Goal: Transaction & Acquisition: Purchase product/service

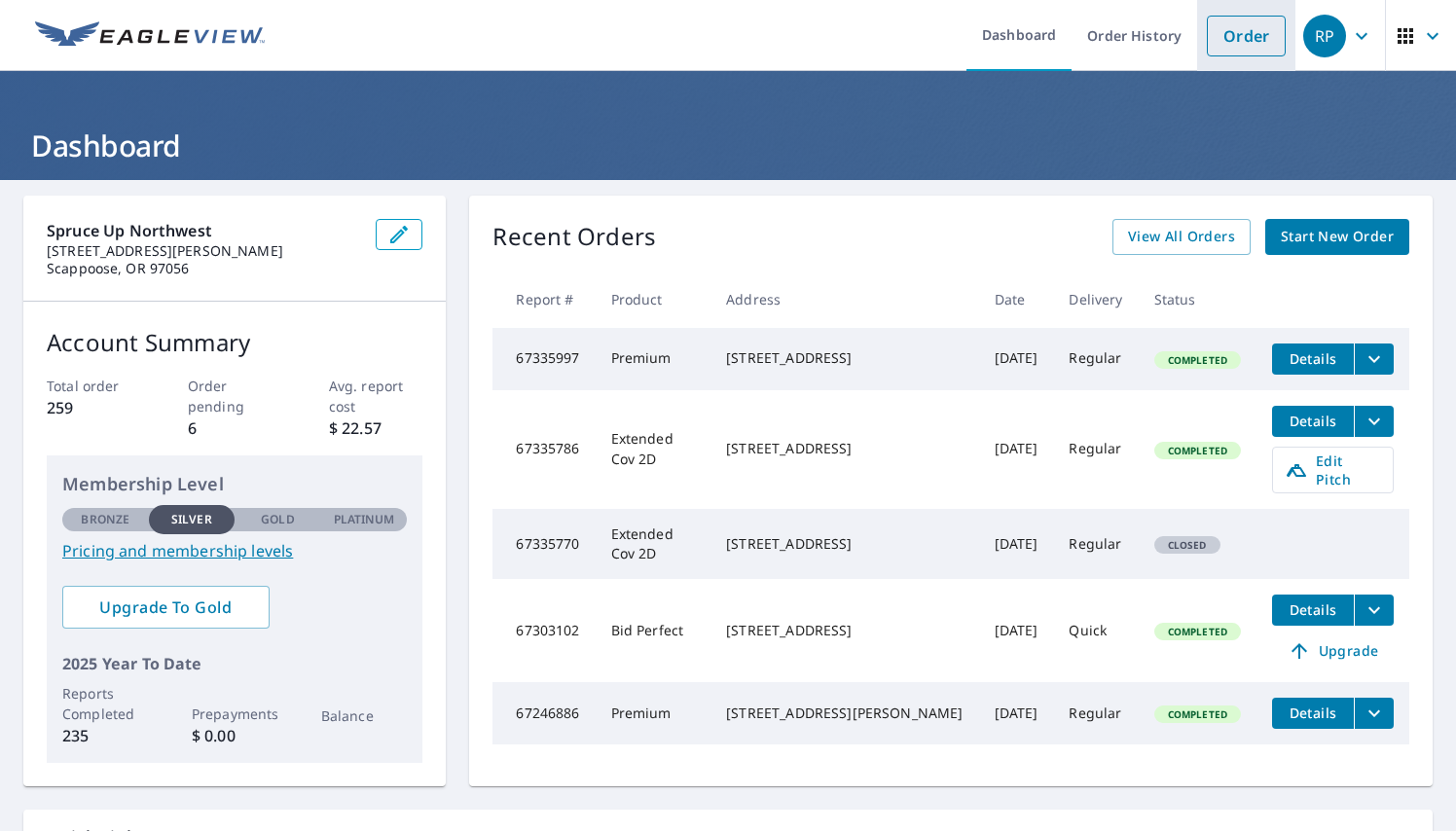
click at [1241, 47] on link "Order" at bounding box center [1246, 36] width 79 height 41
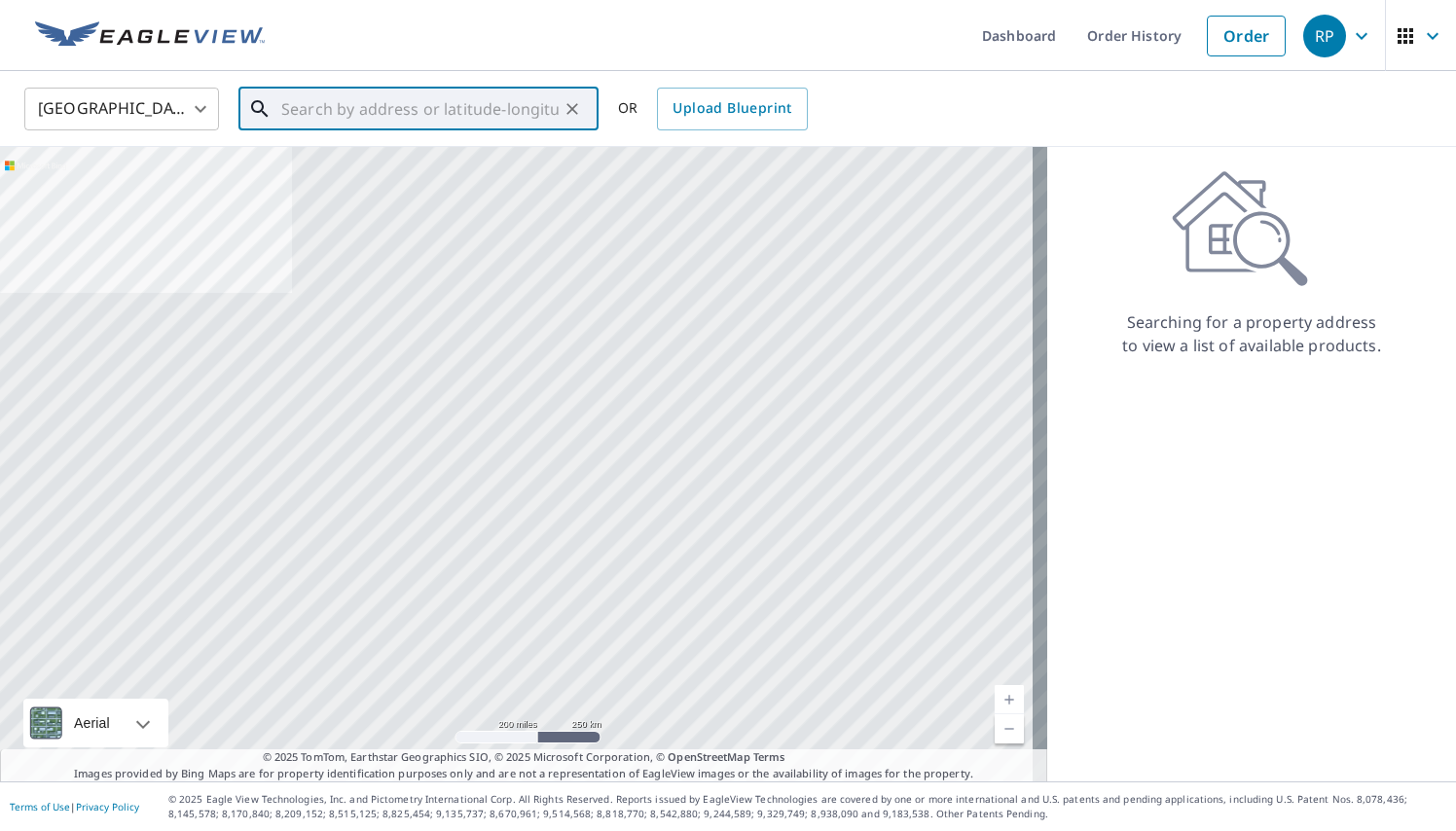
click at [486, 97] on input "text" at bounding box center [420, 109] width 277 height 55
paste input "12912 Keasey Rd Vernonia, OR 97064"
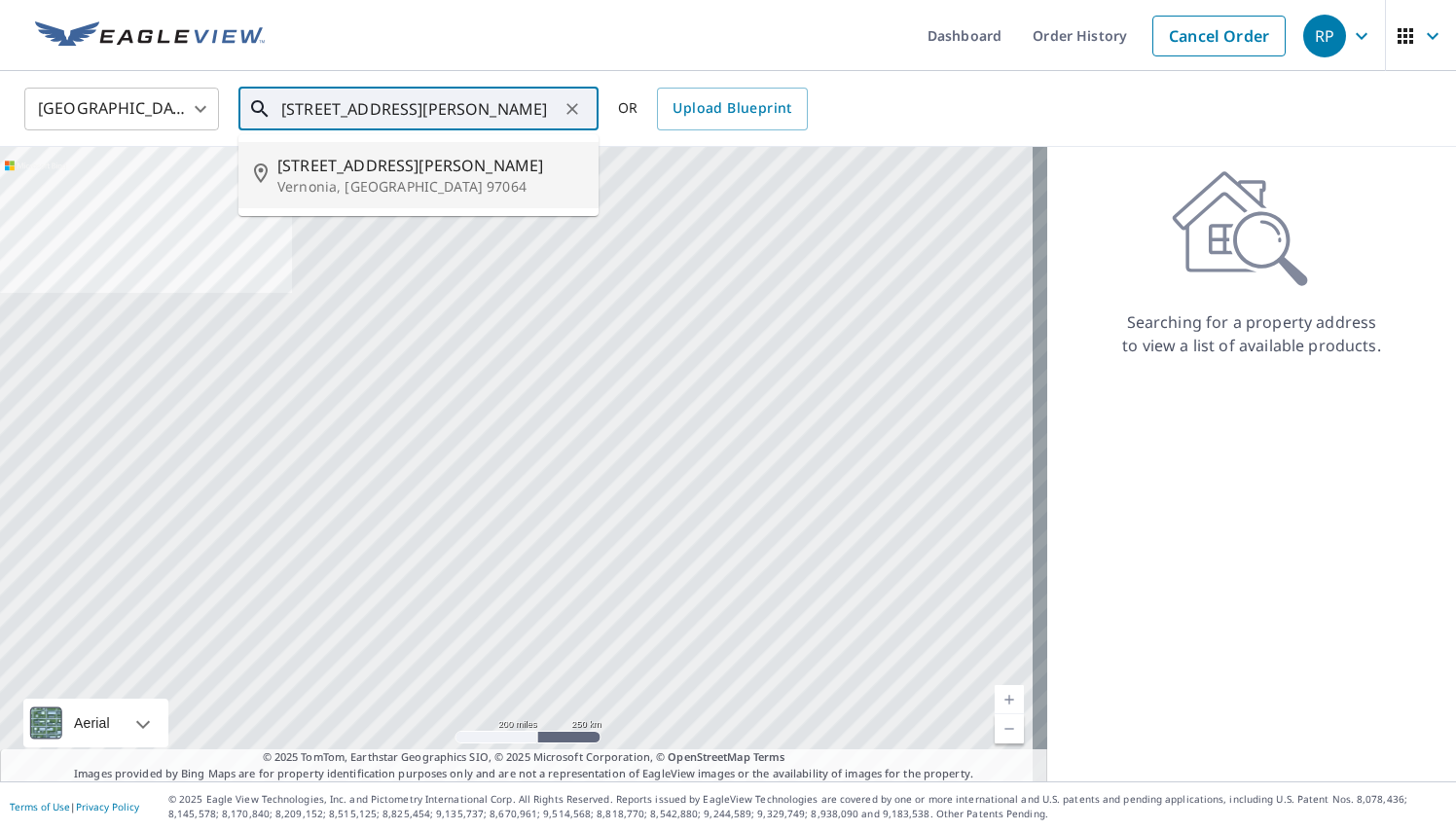
click at [387, 163] on span "12912 Keasey Rd" at bounding box center [430, 164] width 306 height 23
type input "12912 Keasey Rd Vernonia, OR 97064"
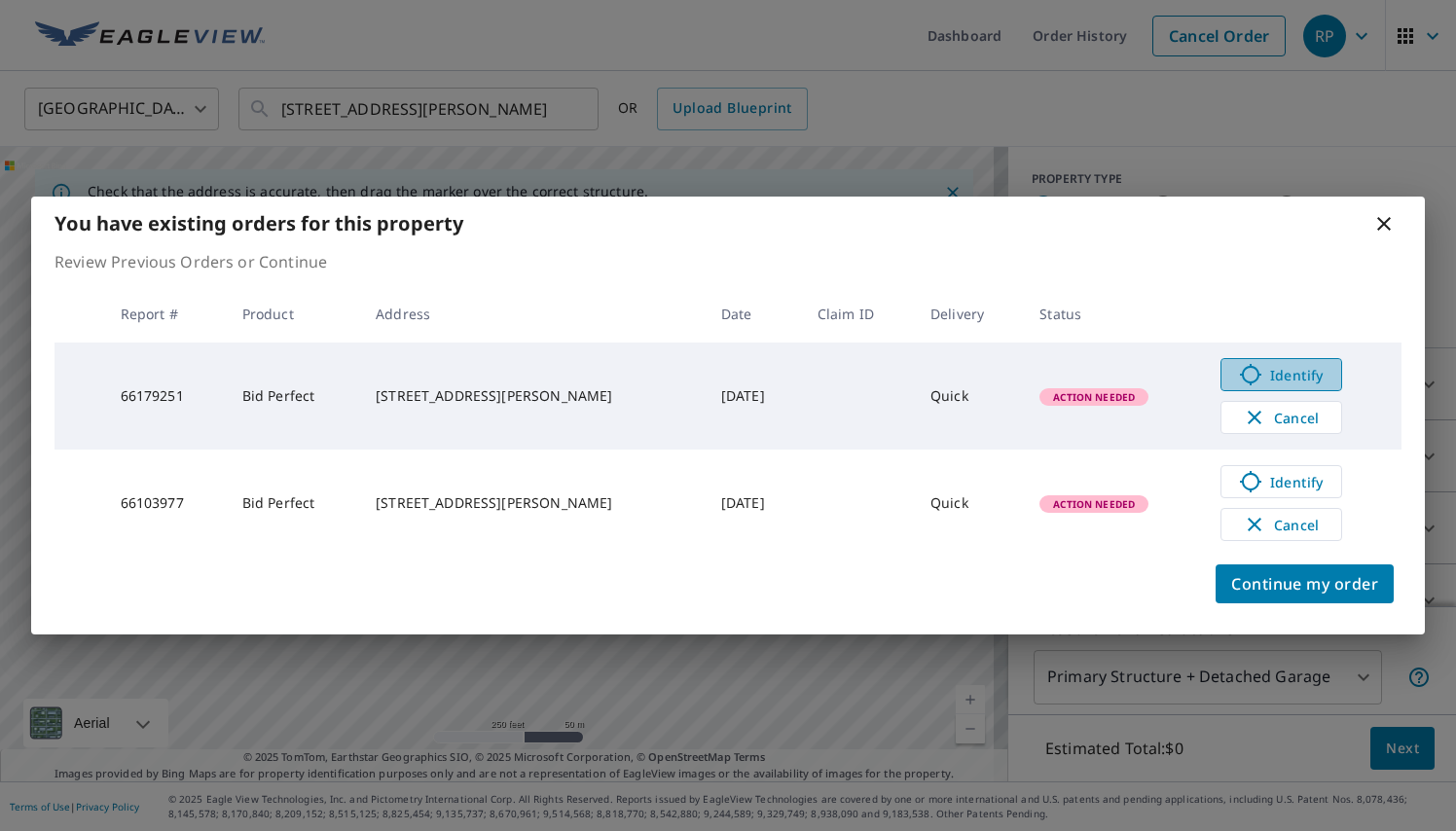
click at [1279, 379] on span "Identify" at bounding box center [1281, 374] width 97 height 23
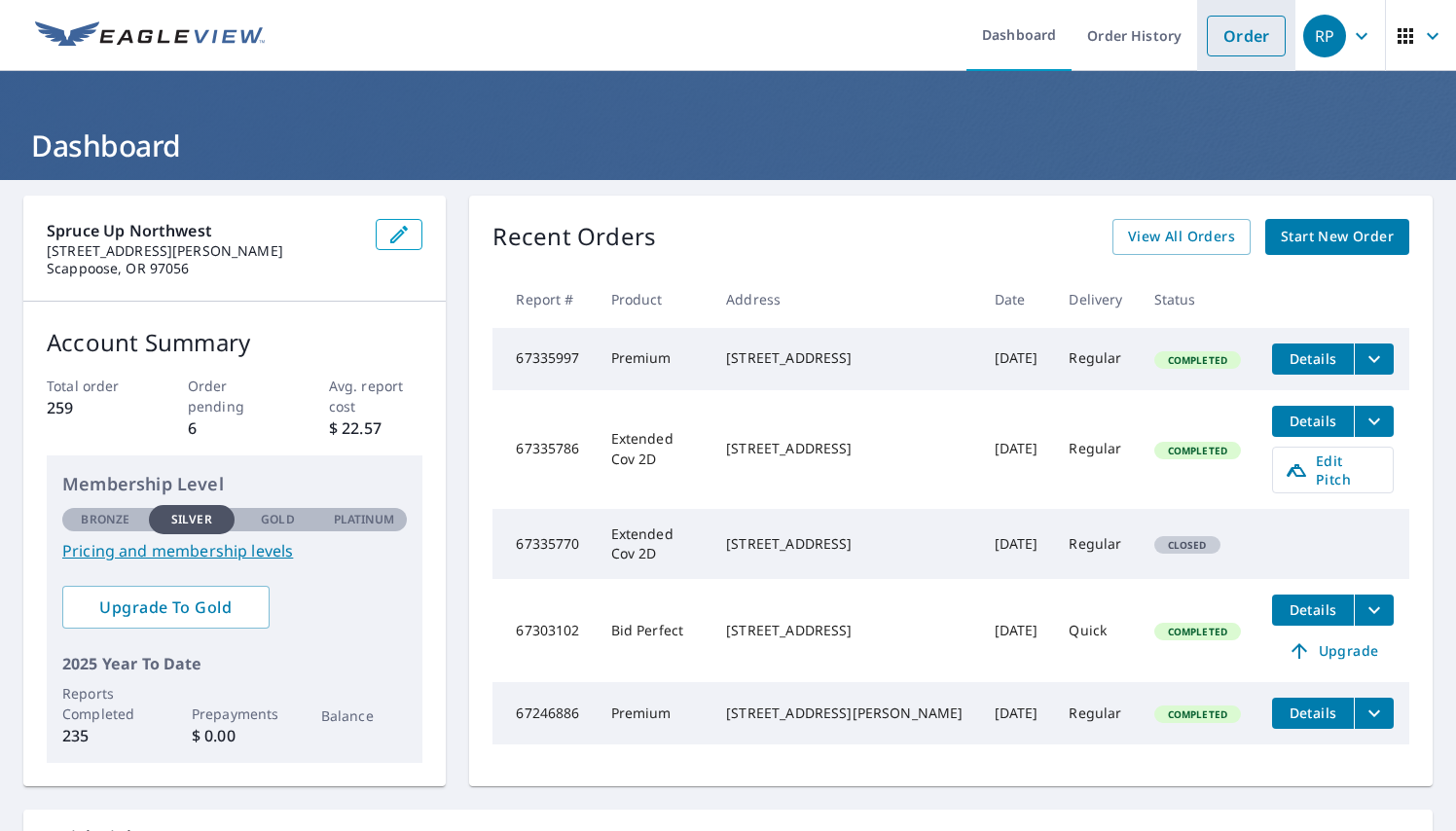
click at [1240, 31] on link "Order" at bounding box center [1246, 36] width 79 height 41
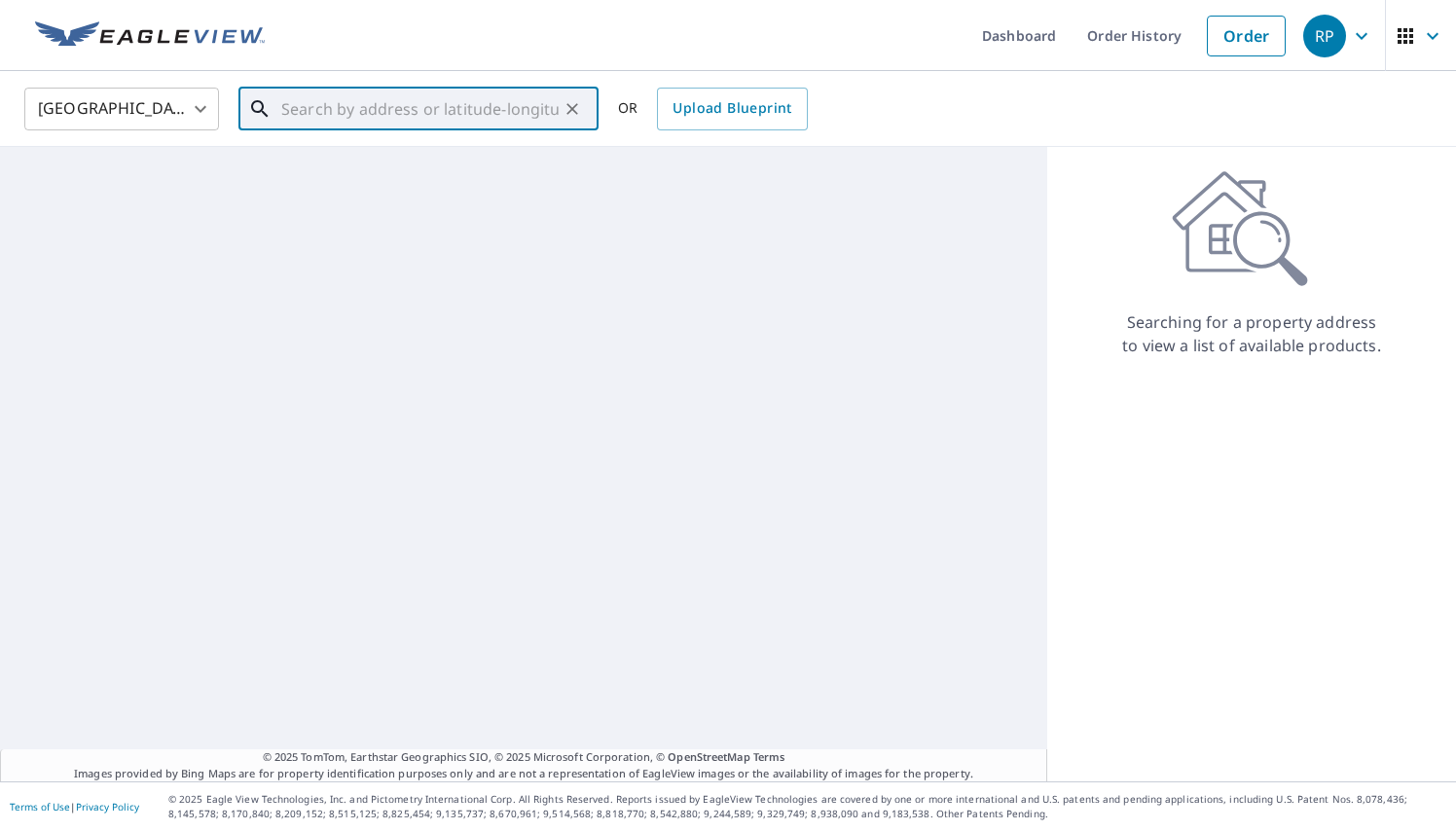
click at [434, 100] on input "text" at bounding box center [420, 109] width 277 height 55
paste input "34750 Bachelor Flat Road St. Helens, Oregon 97051"
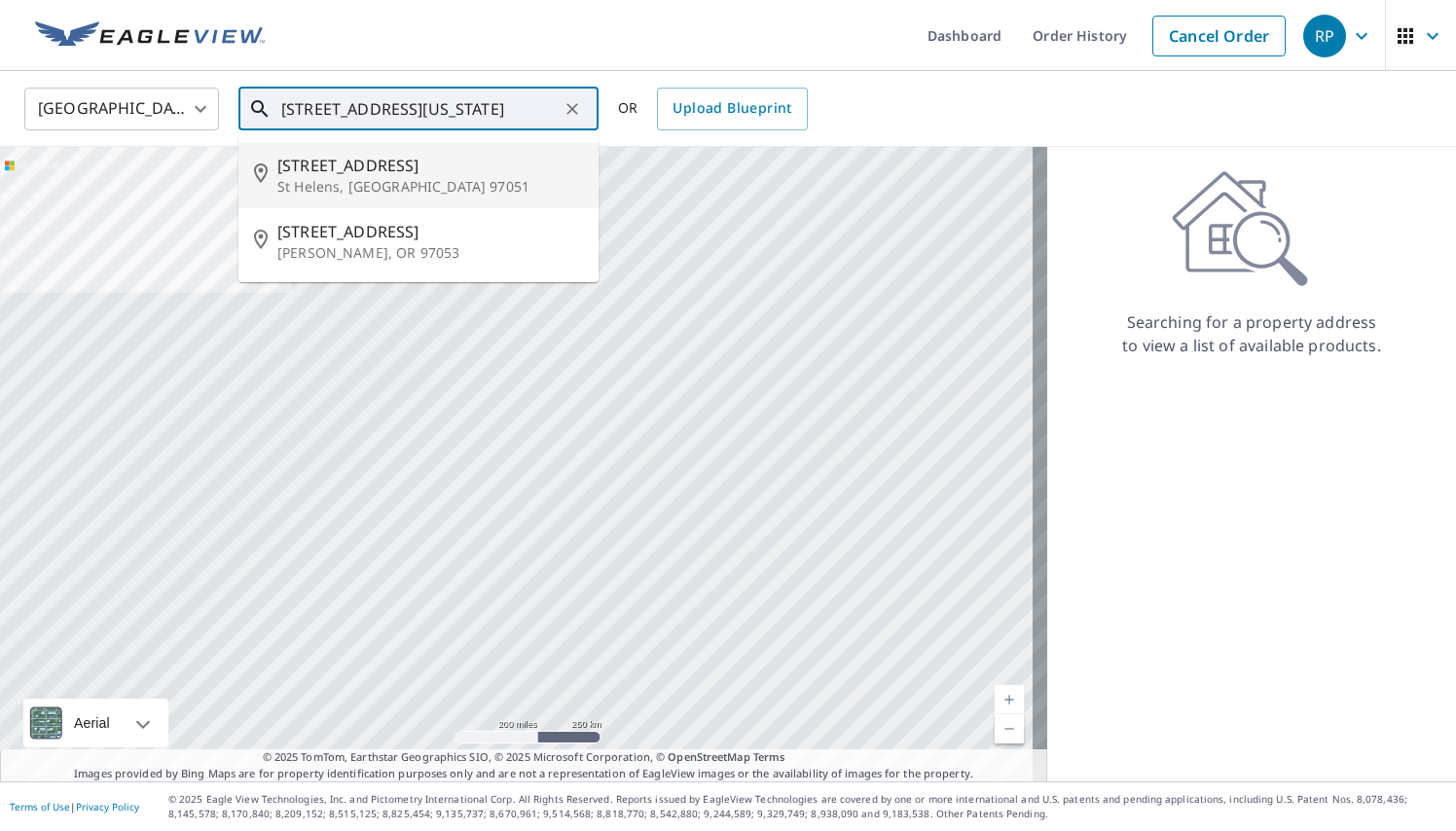
click at [484, 173] on span "34750 Bachelor Flat Rd" at bounding box center [430, 164] width 306 height 23
type input "34750 Bachelor Flat Rd St Helens, OR 97051"
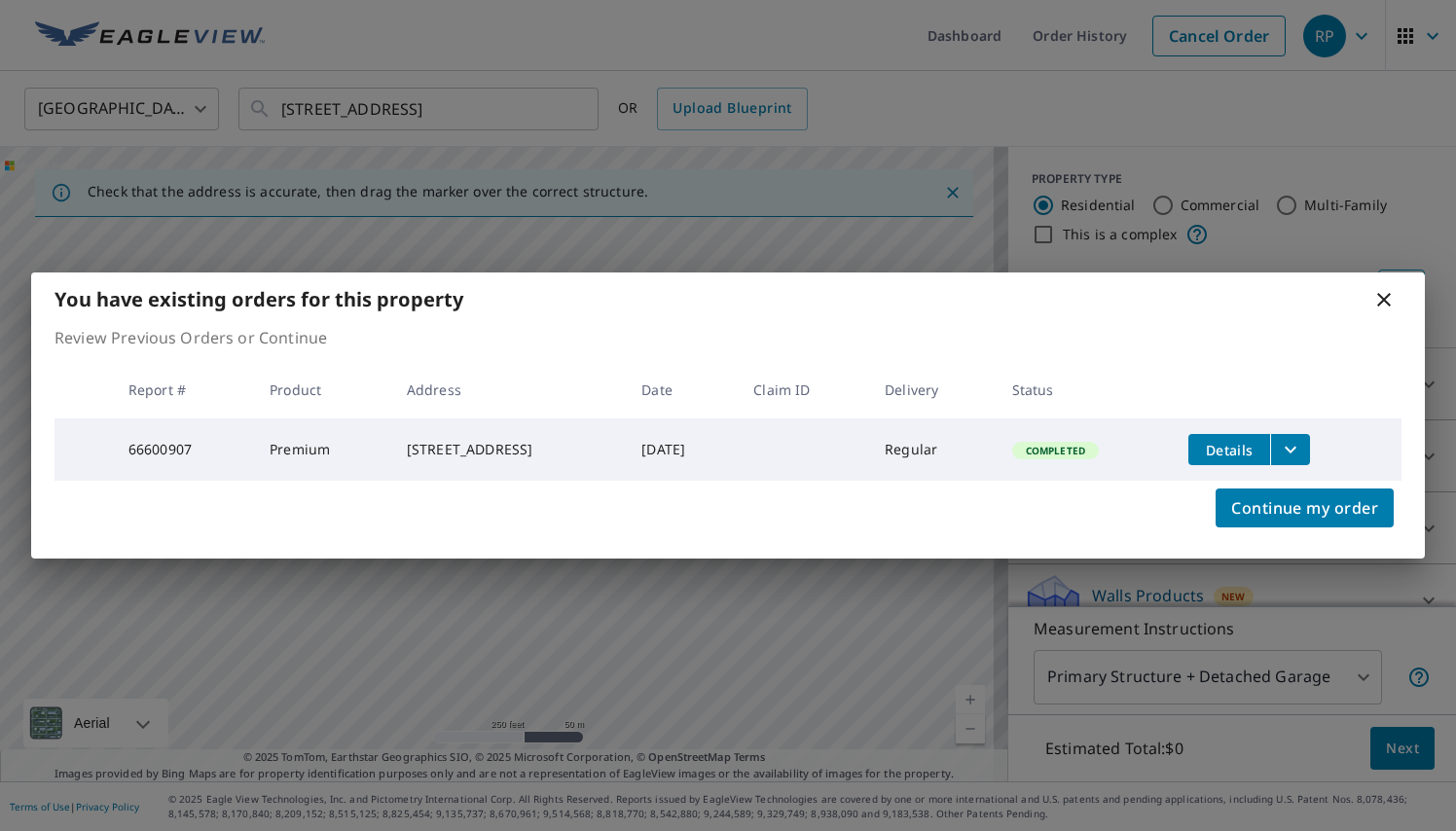
click at [1382, 491] on div "Continue my order" at bounding box center [728, 519] width 1394 height 78
click at [1247, 451] on span "Details" at bounding box center [1229, 449] width 59 height 19
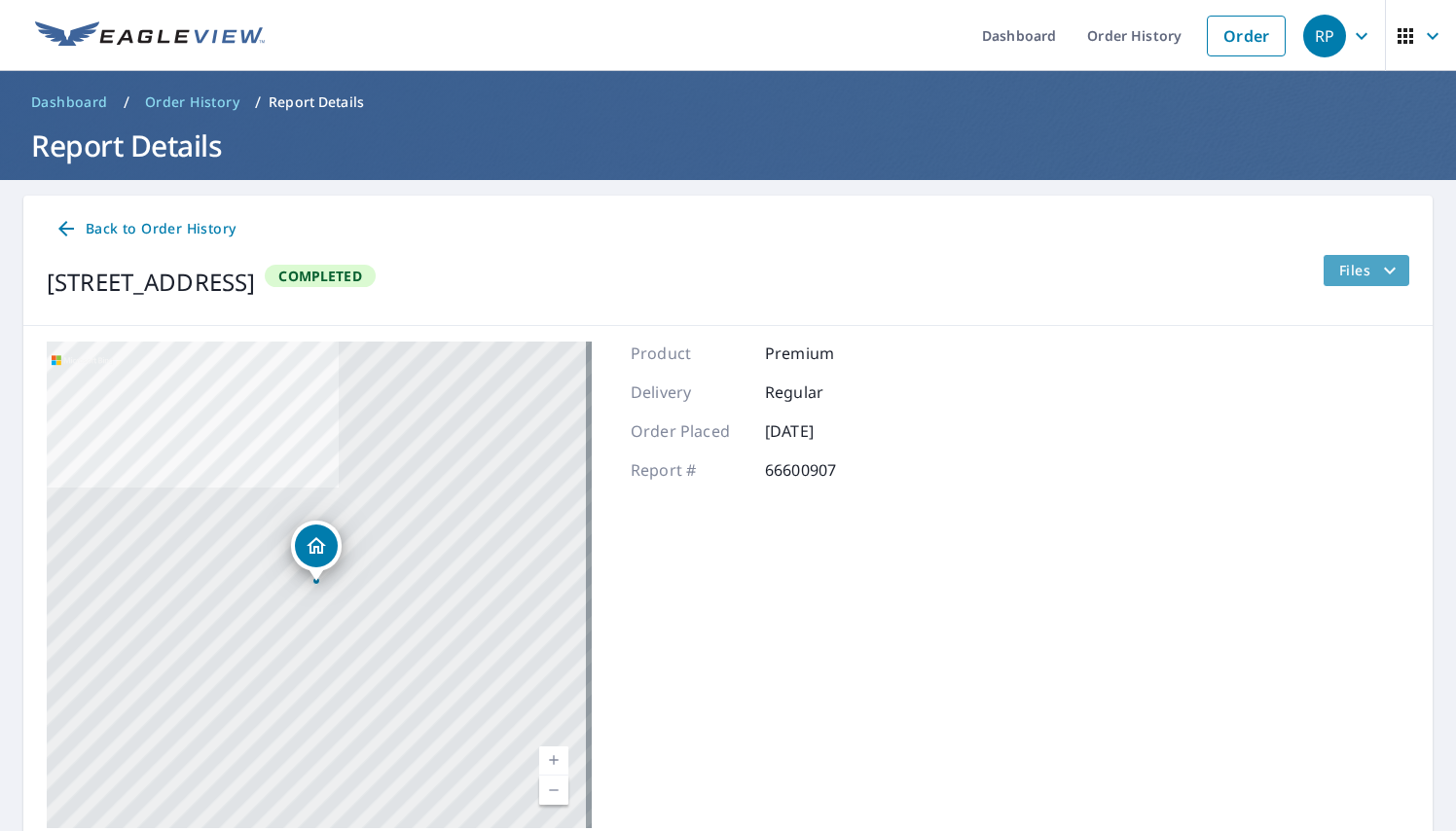
click at [1378, 259] on icon "filesDropdownBtn-66600907" at bounding box center [1389, 270] width 23 height 23
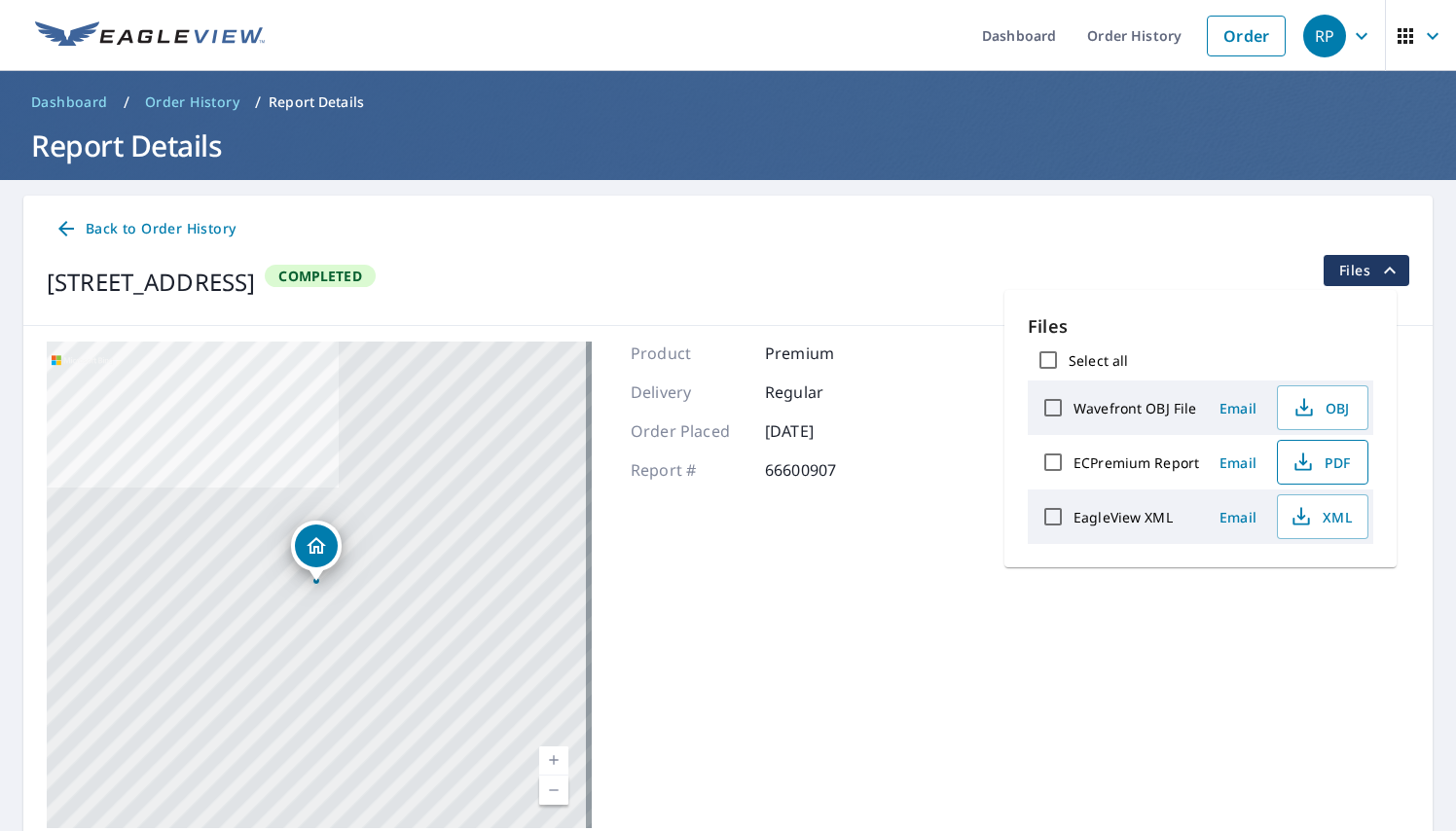
click at [1320, 455] on span "PDF" at bounding box center [1320, 461] width 63 height 23
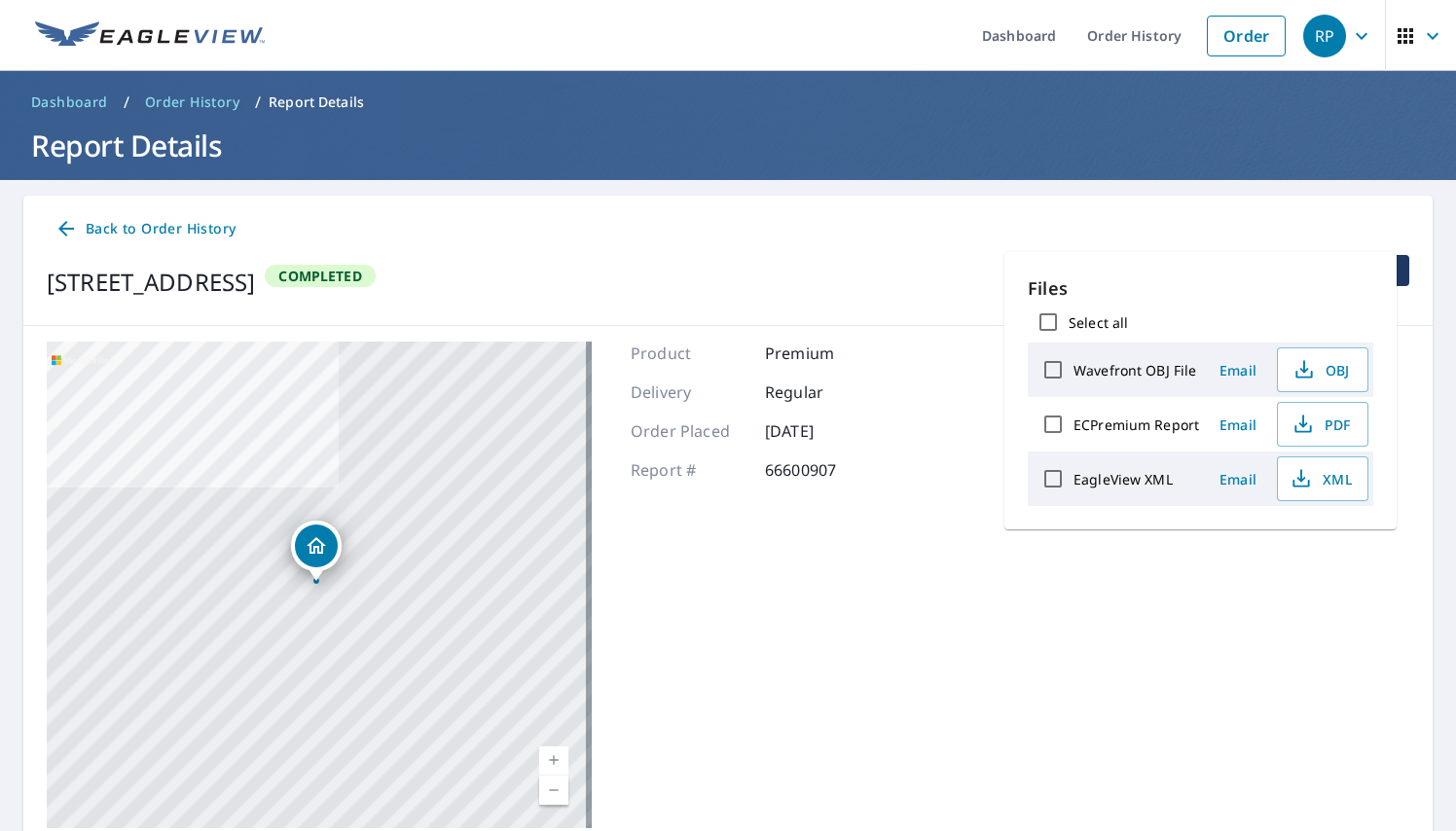
scroll to position [42, 0]
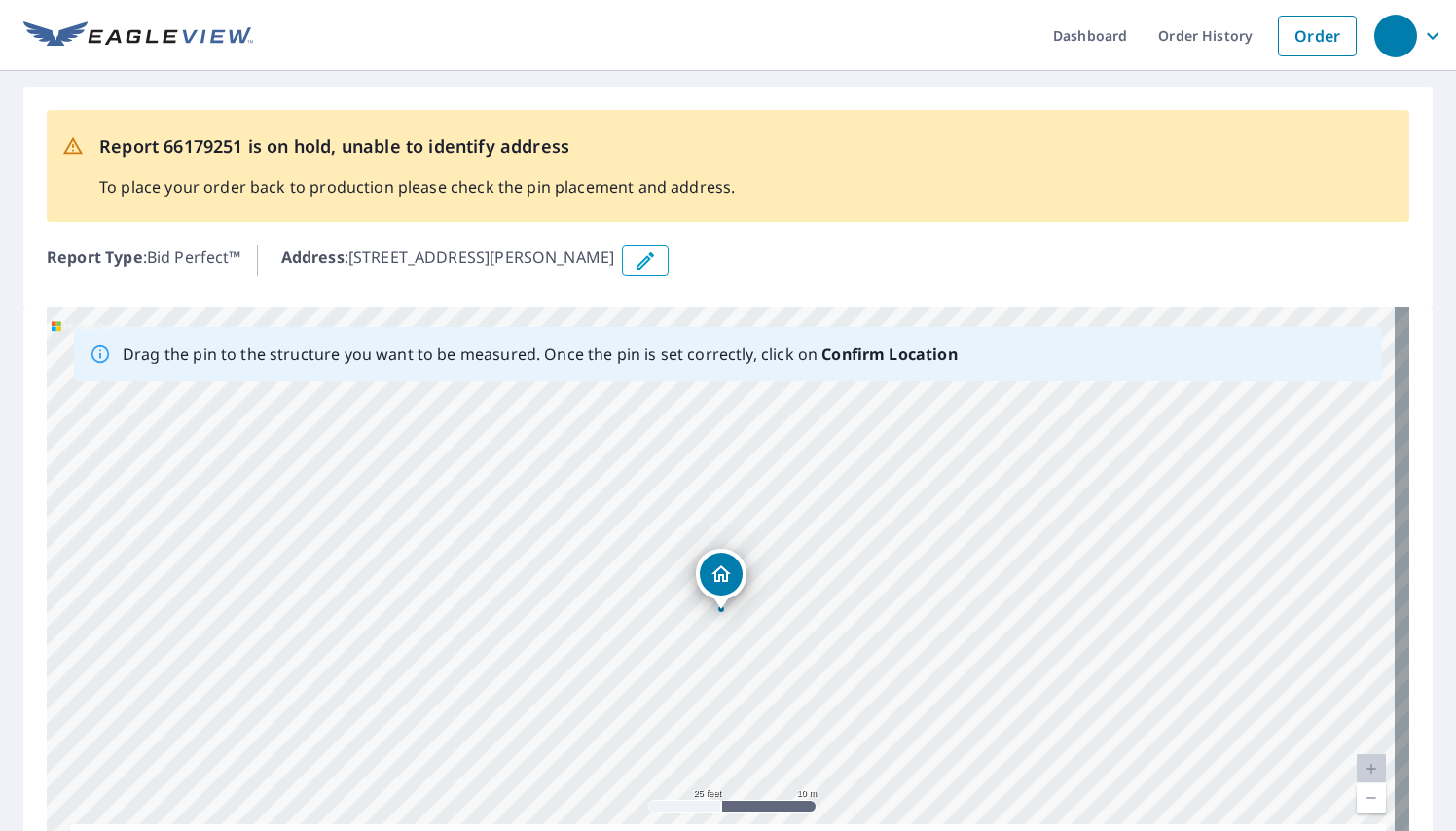
click at [291, 131] on div "Report 66179251 is on hold, unable to identify address To place your order back…" at bounding box center [418, 165] width 636 height 81
drag, startPoint x: 356, startPoint y: 256, endPoint x: 636, endPoint y: 269, distance: 280.3
click at [615, 269] on p "Address : 12912 Keasey Rd, Vernonia, OR, 97064" at bounding box center [447, 260] width 334 height 31
copy p "12912 Keasey Rd, Vernonia, OR, 97064"
click at [275, 0] on ul "Dashboard Order History Order" at bounding box center [809, 35] width 1113 height 71
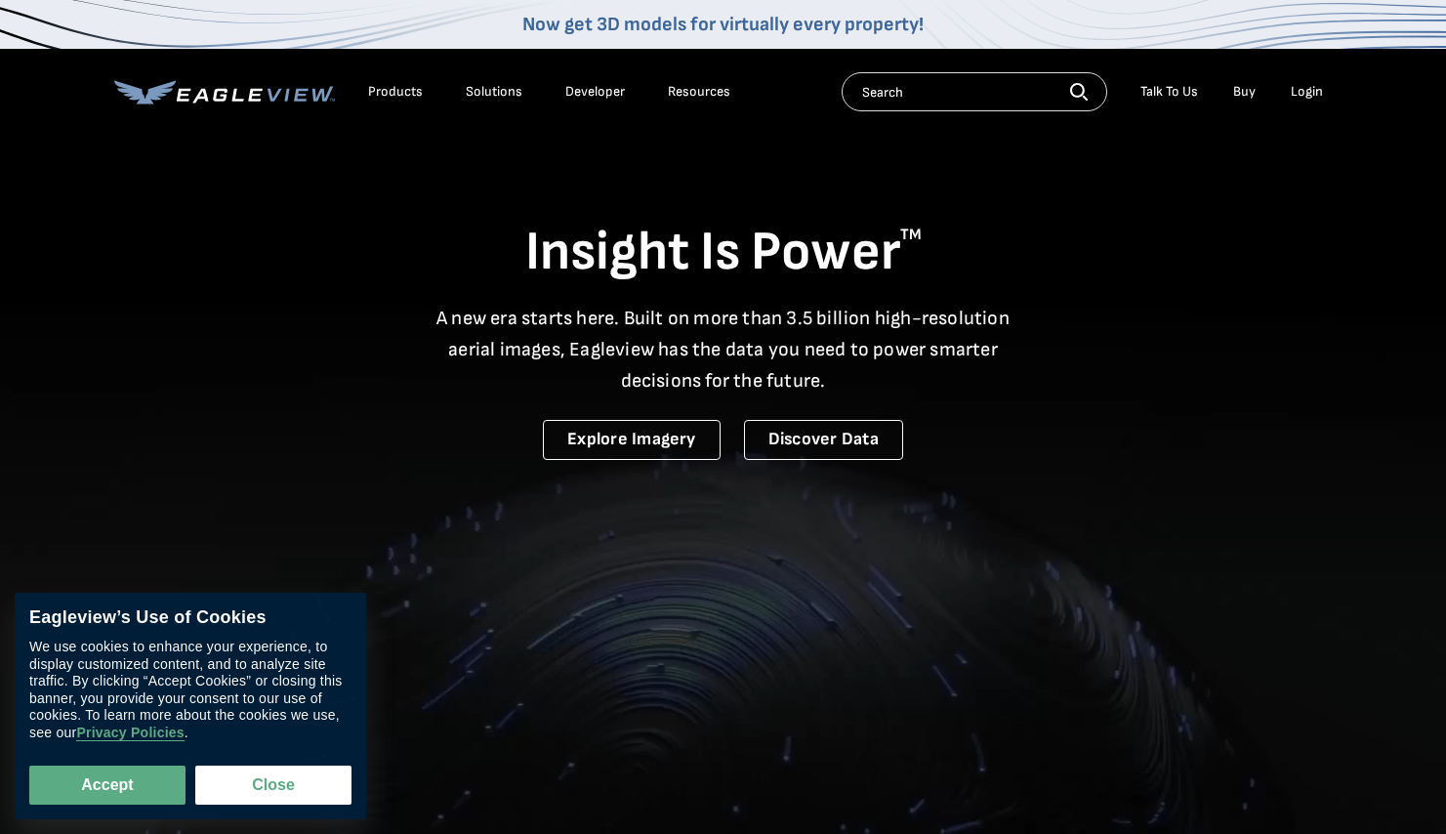
click at [1303, 86] on div "Login" at bounding box center [1307, 92] width 32 height 18
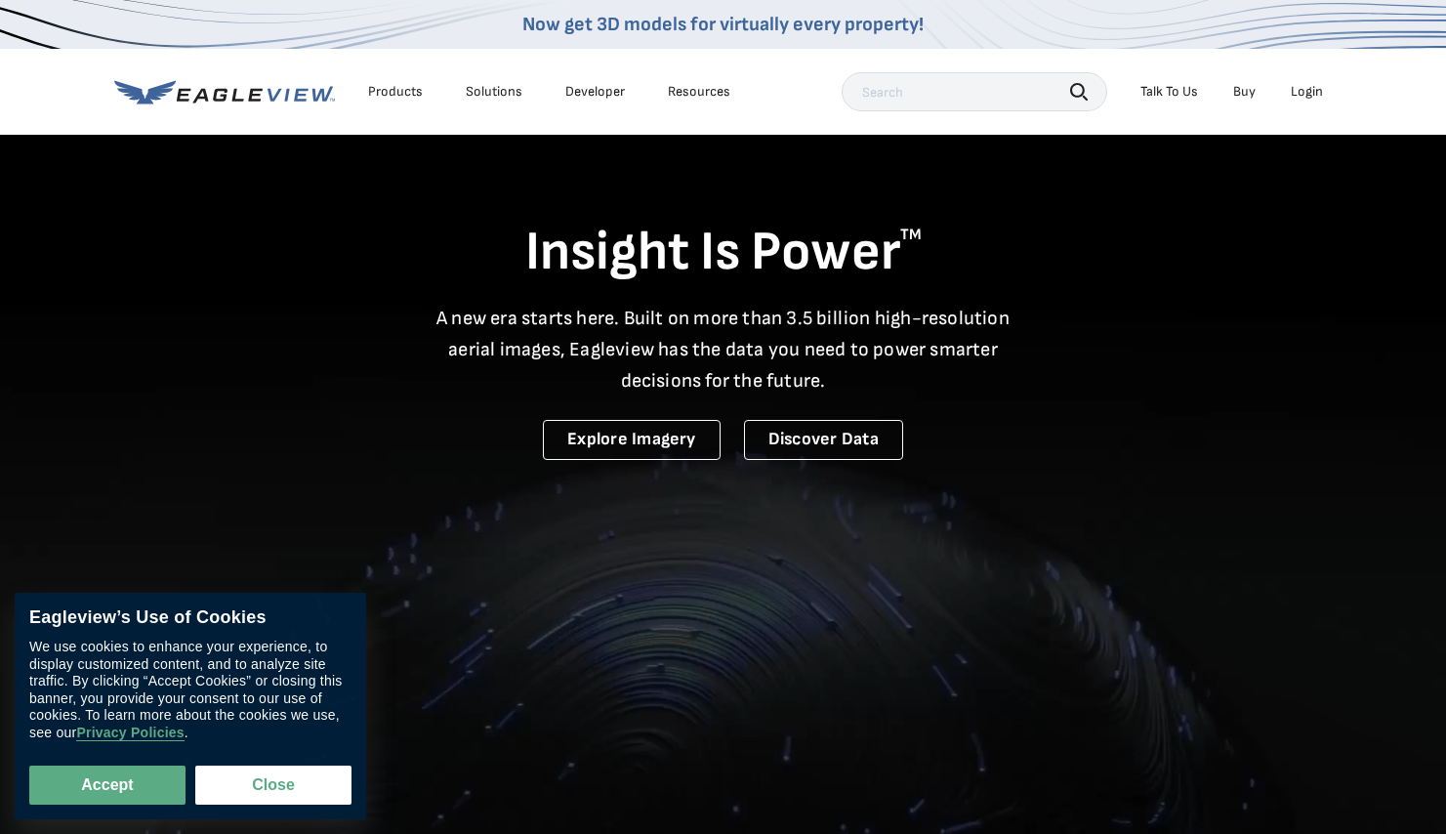
click at [1314, 92] on div "Login" at bounding box center [1307, 92] width 32 height 18
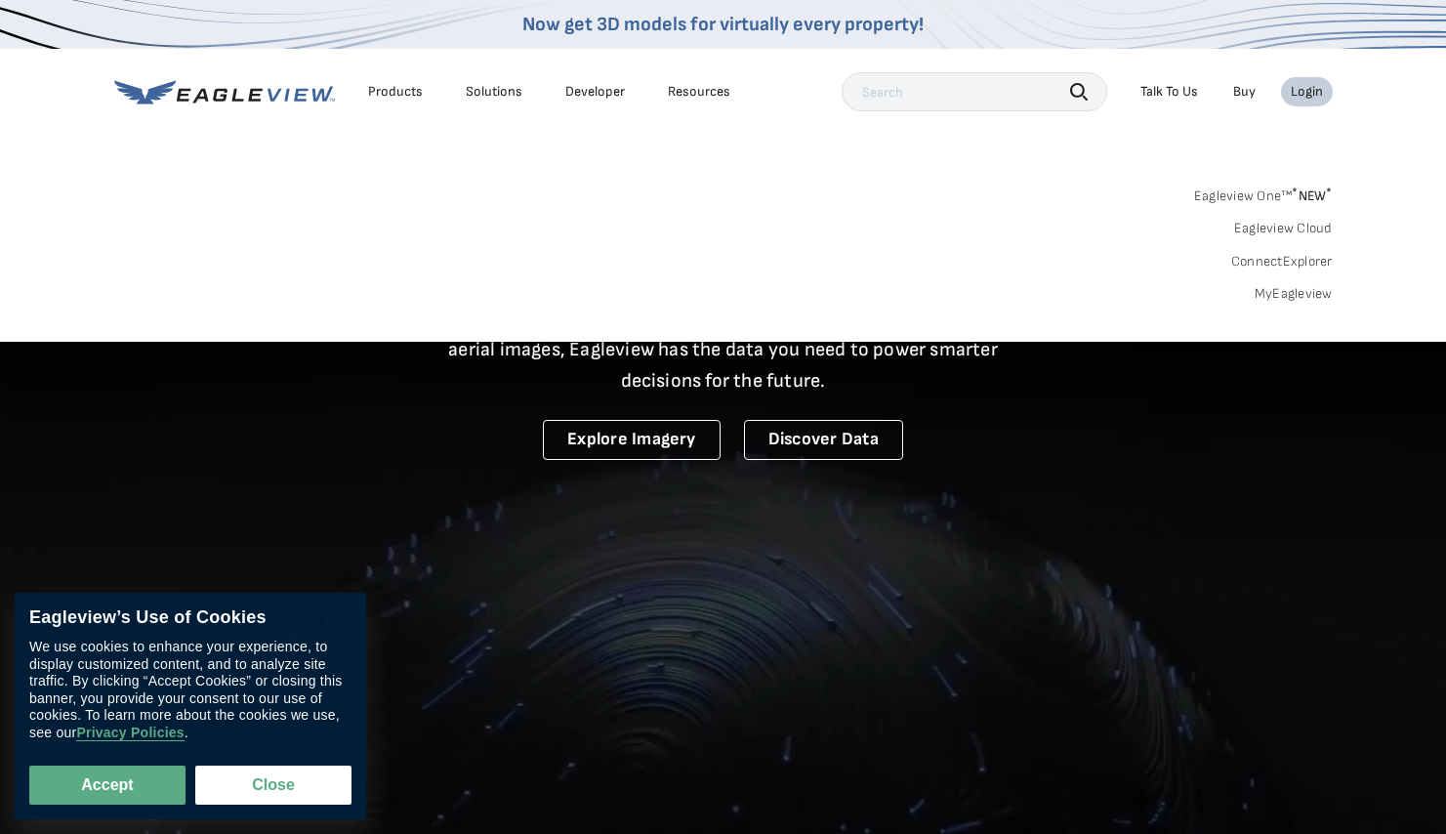
click at [1295, 294] on link "MyEagleview" at bounding box center [1294, 294] width 78 height 18
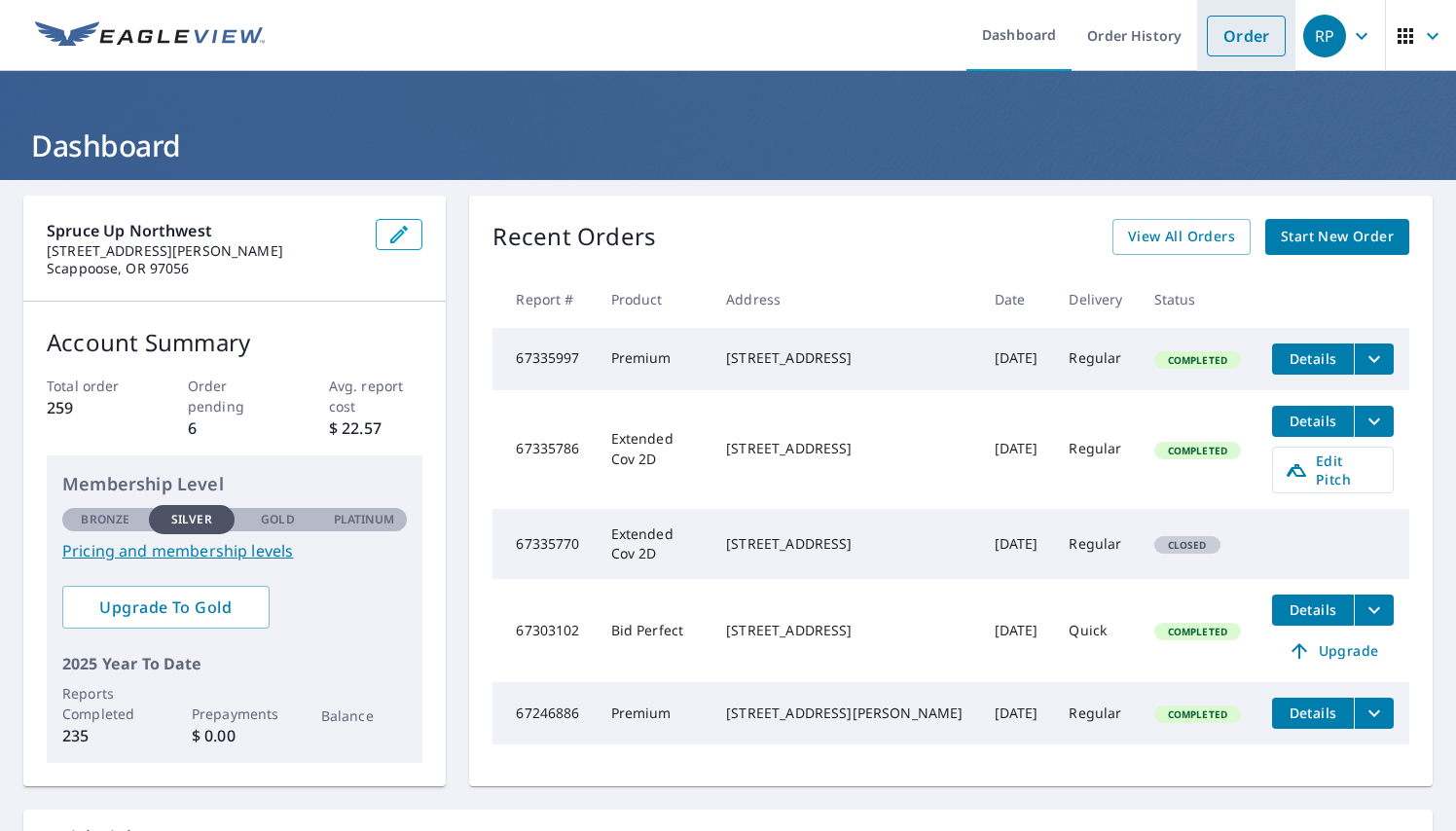
click at [1215, 38] on link "Order" at bounding box center [1246, 36] width 79 height 41
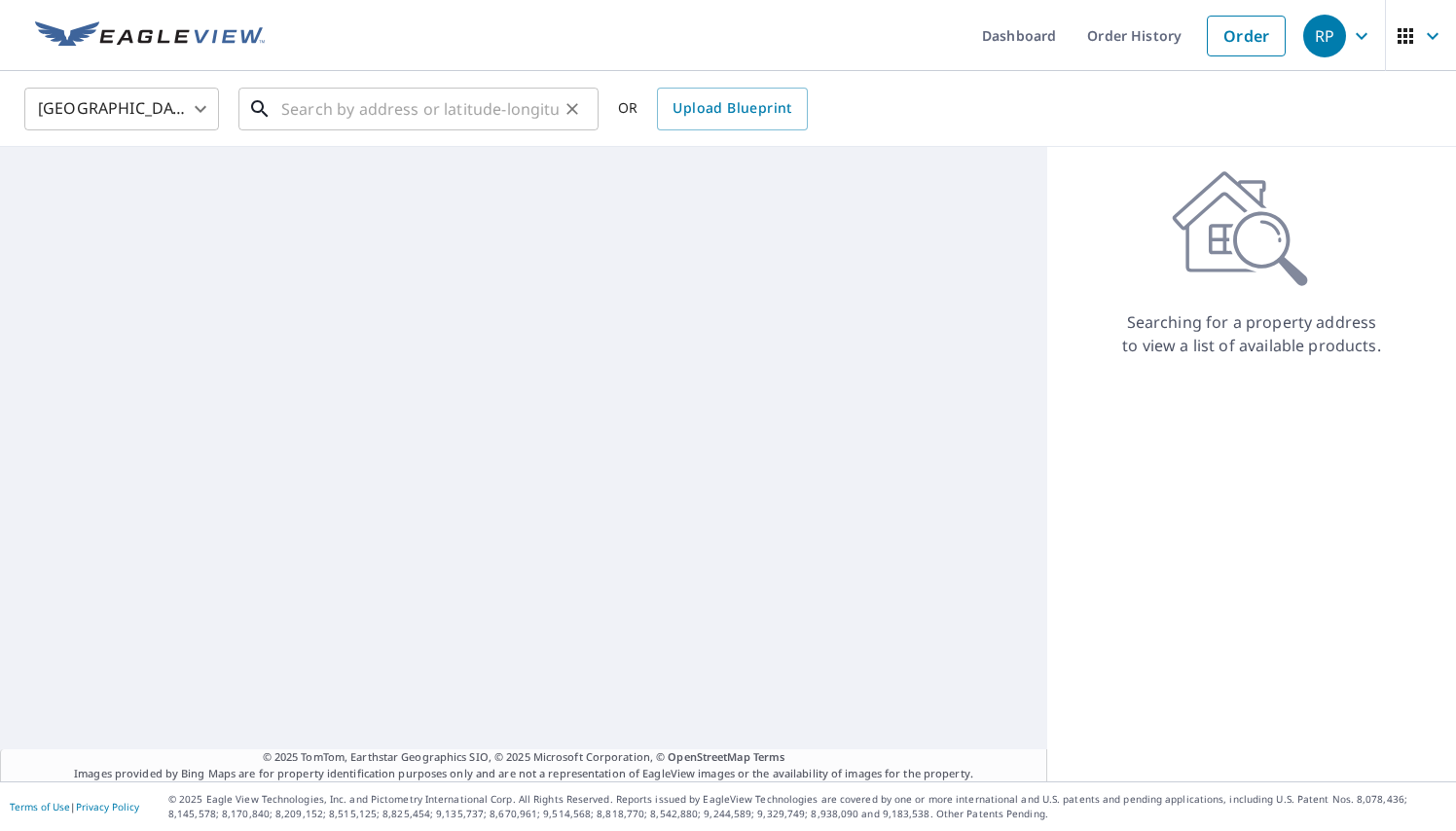
click at [358, 111] on input "text" at bounding box center [420, 109] width 277 height 55
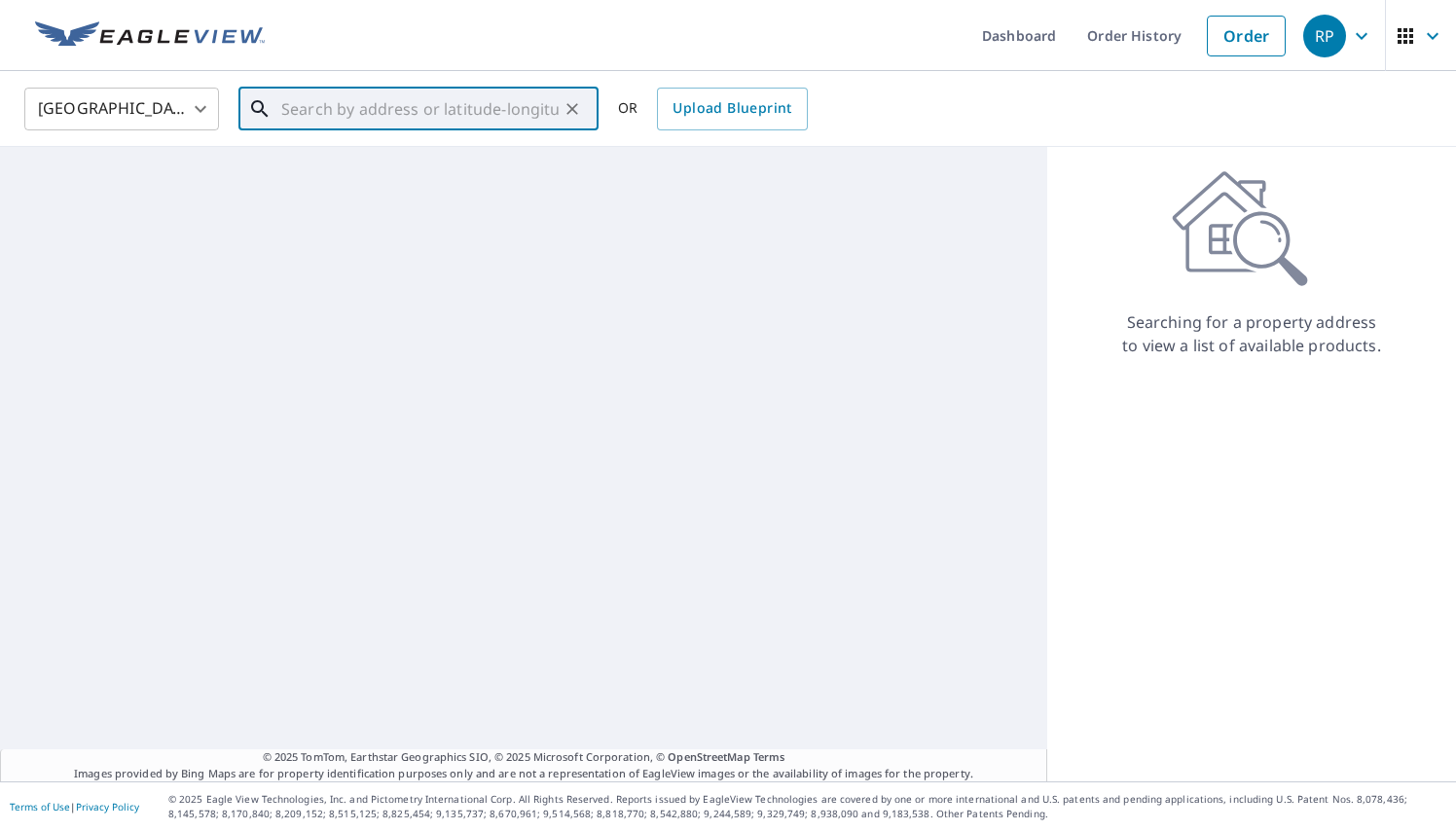
paste input "[STREET_ADDRESS][US_STATE]"
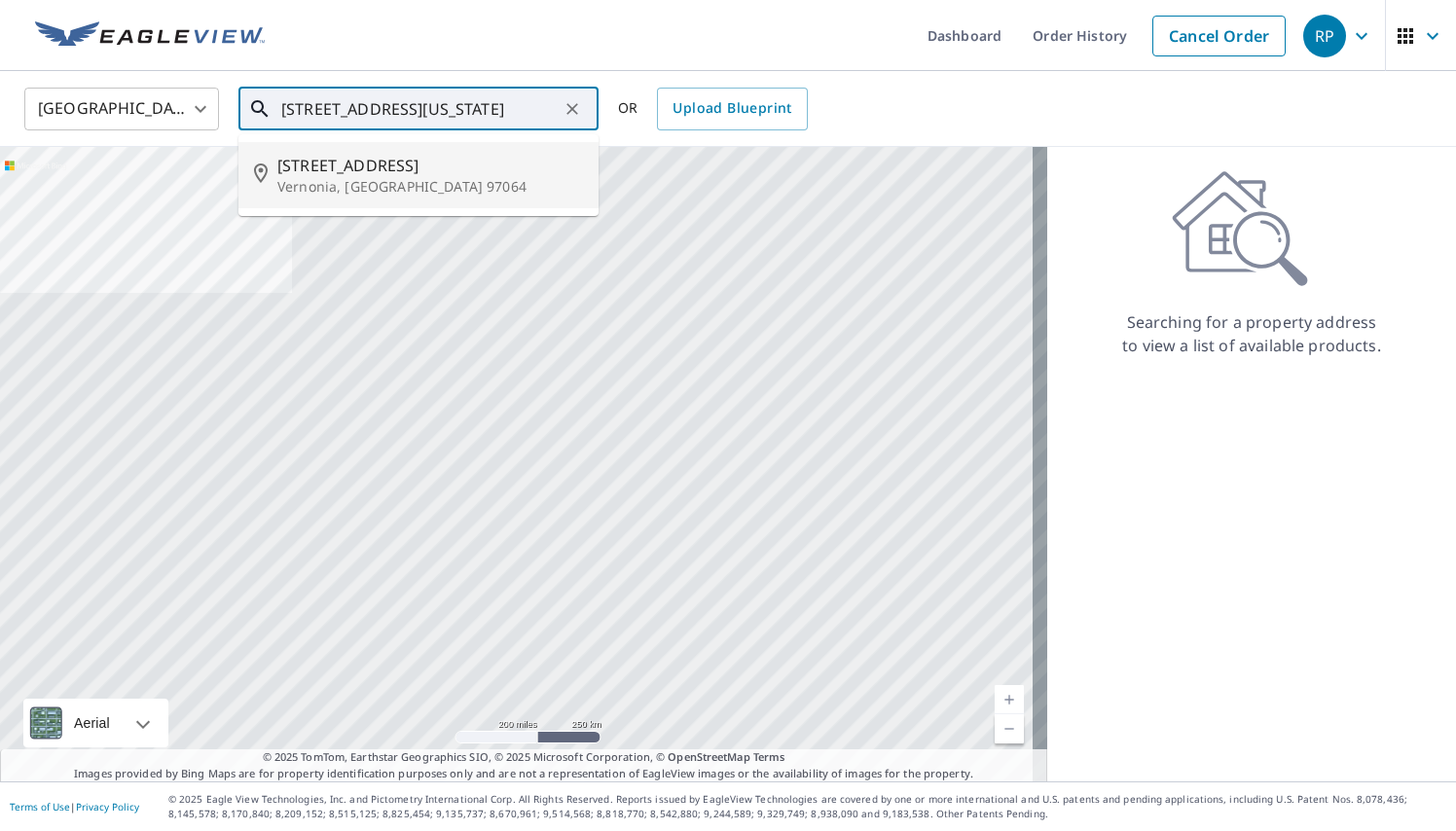
click at [444, 187] on p "Vernonia, [GEOGRAPHIC_DATA] 97064" at bounding box center [430, 187] width 306 height 20
type input "[STREET_ADDRESS]"
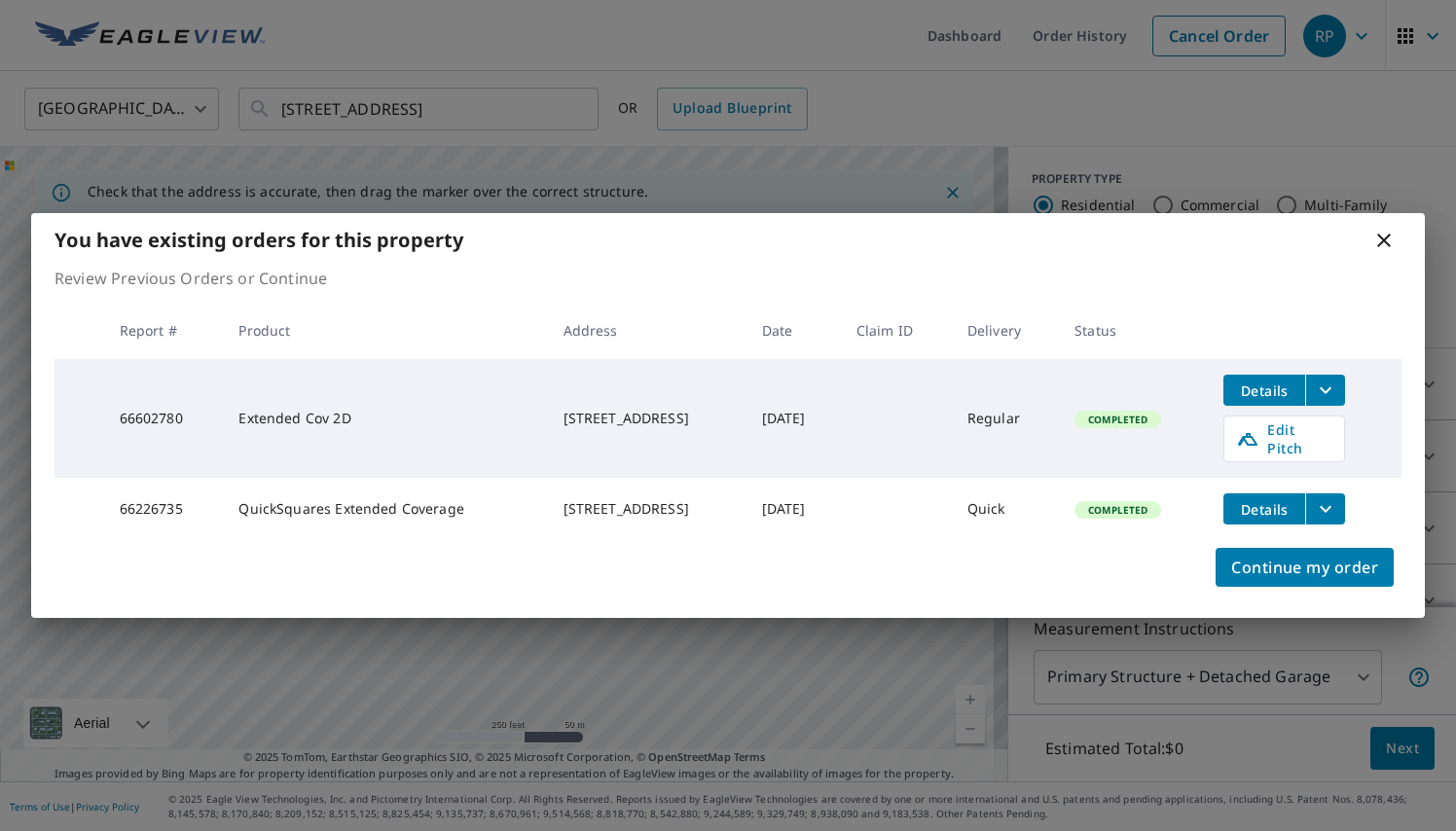
drag, startPoint x: 530, startPoint y: 403, endPoint x: 700, endPoint y: 430, distance: 172.1
click at [701, 431] on td "[STREET_ADDRESS]" at bounding box center [647, 417] width 198 height 119
click at [1285, 395] on span "Details" at bounding box center [1264, 391] width 59 height 19
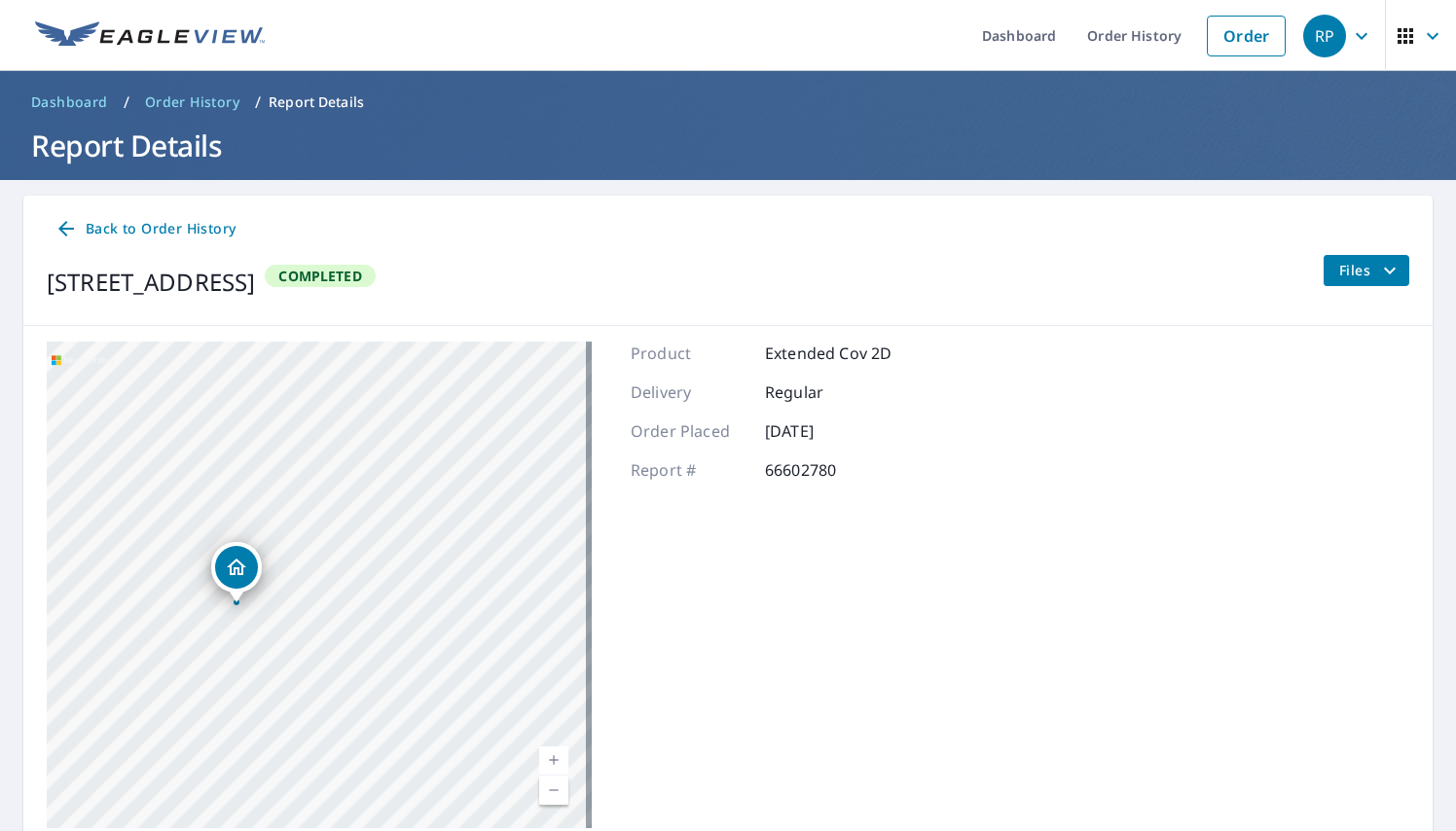
drag, startPoint x: 247, startPoint y: 628, endPoint x: 312, endPoint y: 467, distance: 173.6
click at [309, 476] on div "[STREET_ADDRESS]" at bounding box center [319, 585] width 545 height 486
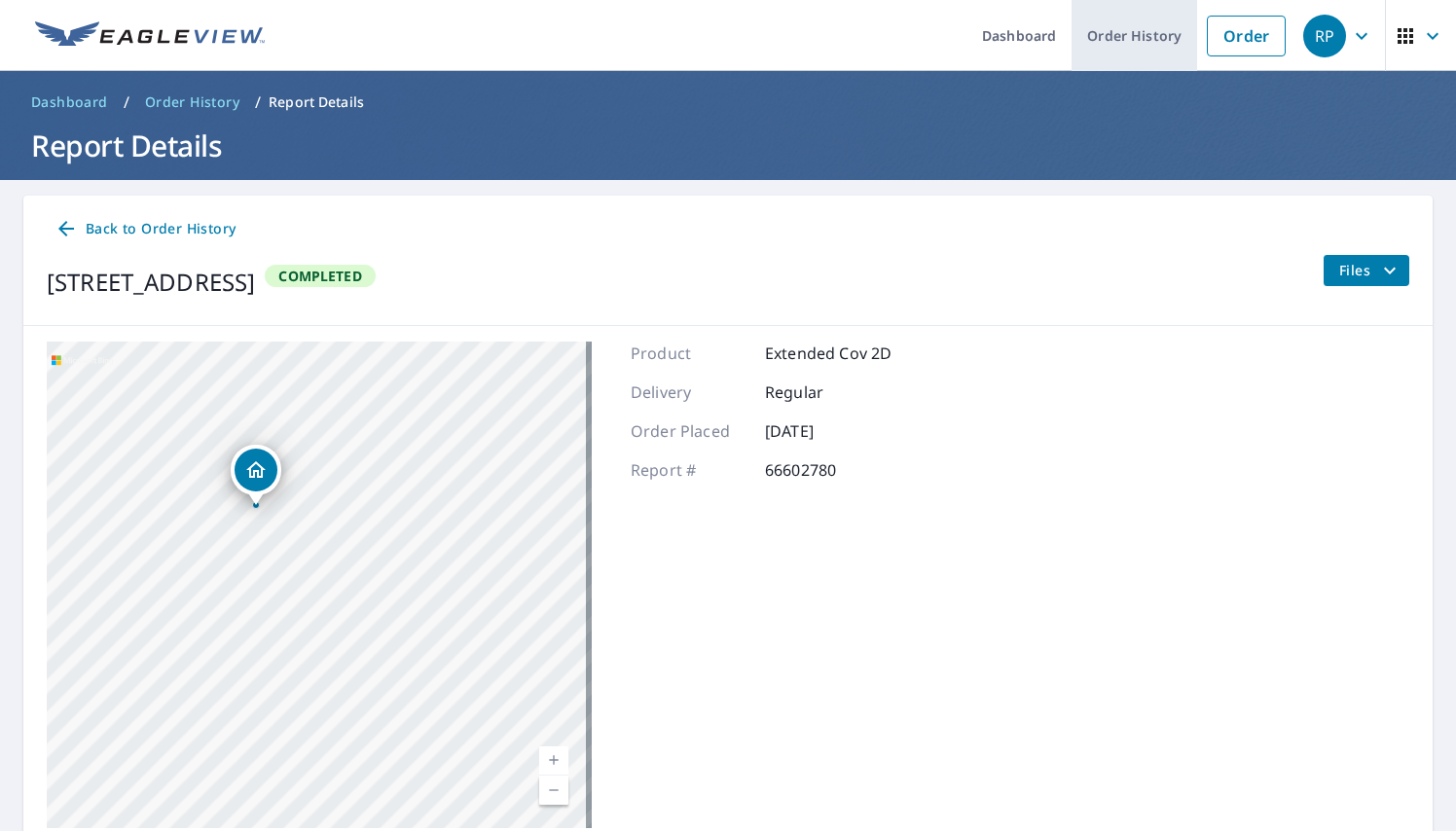
click at [1120, 45] on link "Order History" at bounding box center [1134, 35] width 126 height 71
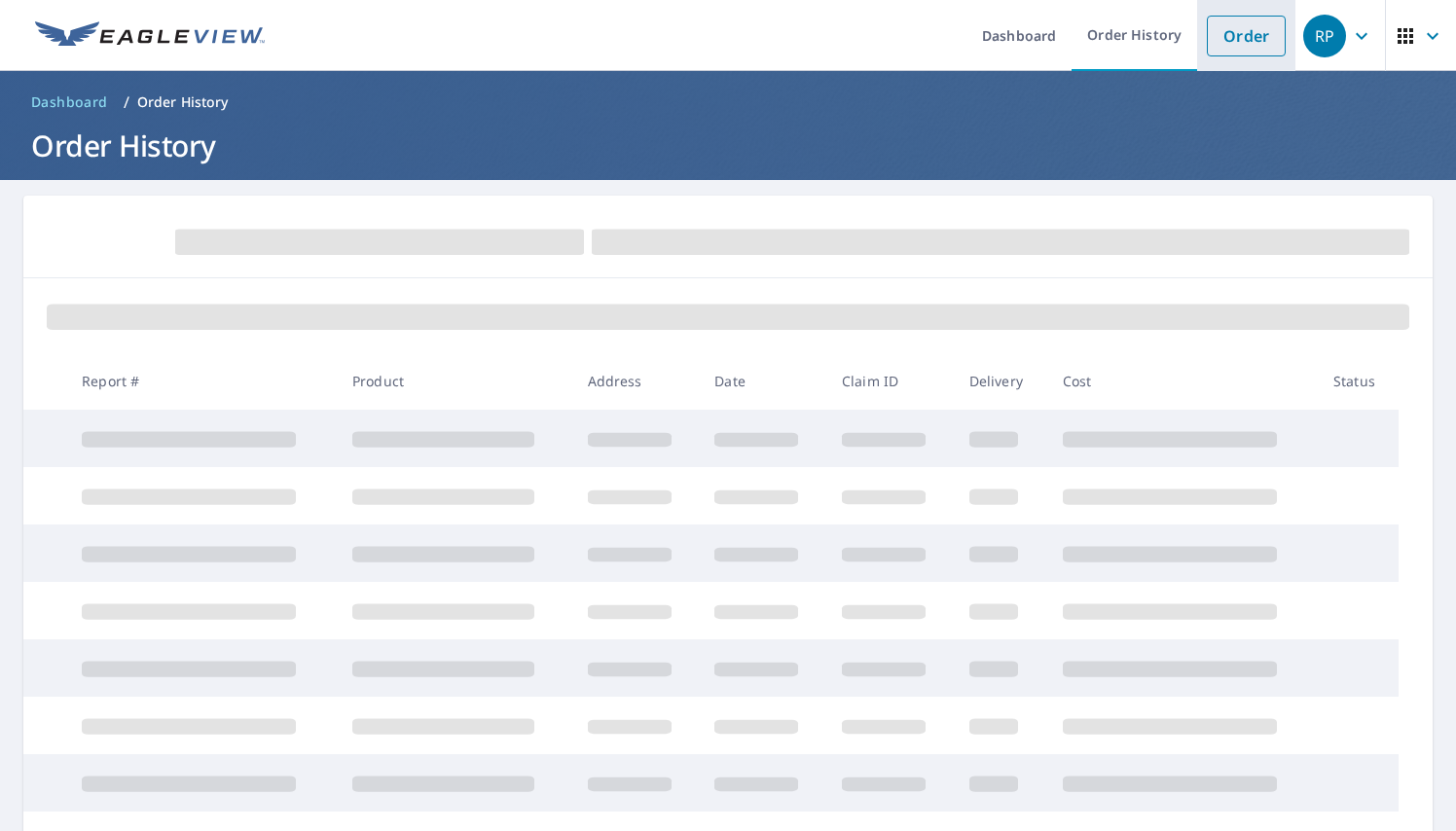
click at [1236, 32] on link "Order" at bounding box center [1246, 36] width 79 height 41
click at [398, 112] on ol "Dashboard / Order History" at bounding box center [728, 102] width 1409 height 31
click at [1241, 23] on link "Order" at bounding box center [1246, 36] width 79 height 41
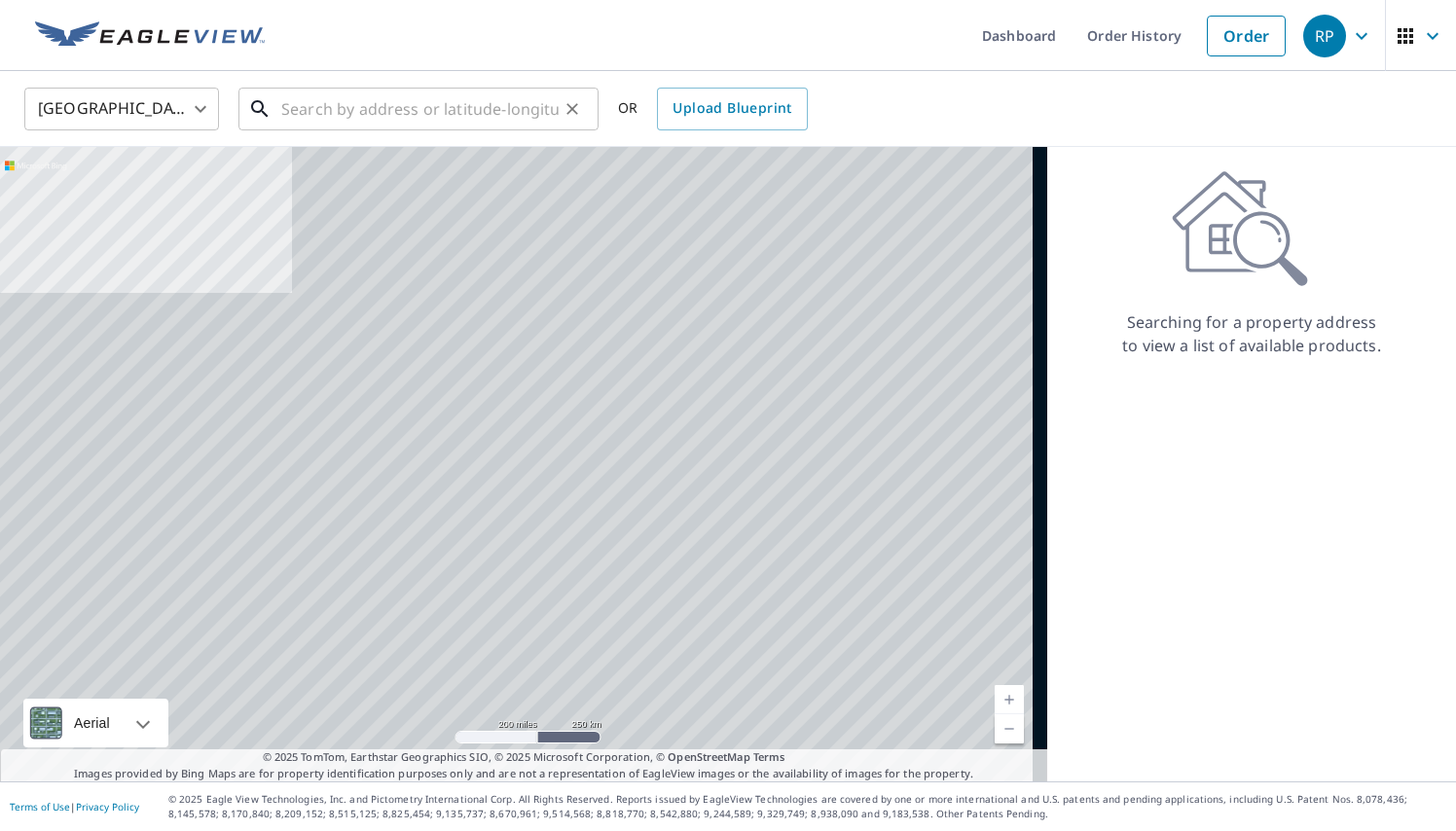
click at [385, 117] on input "text" at bounding box center [420, 109] width 277 height 55
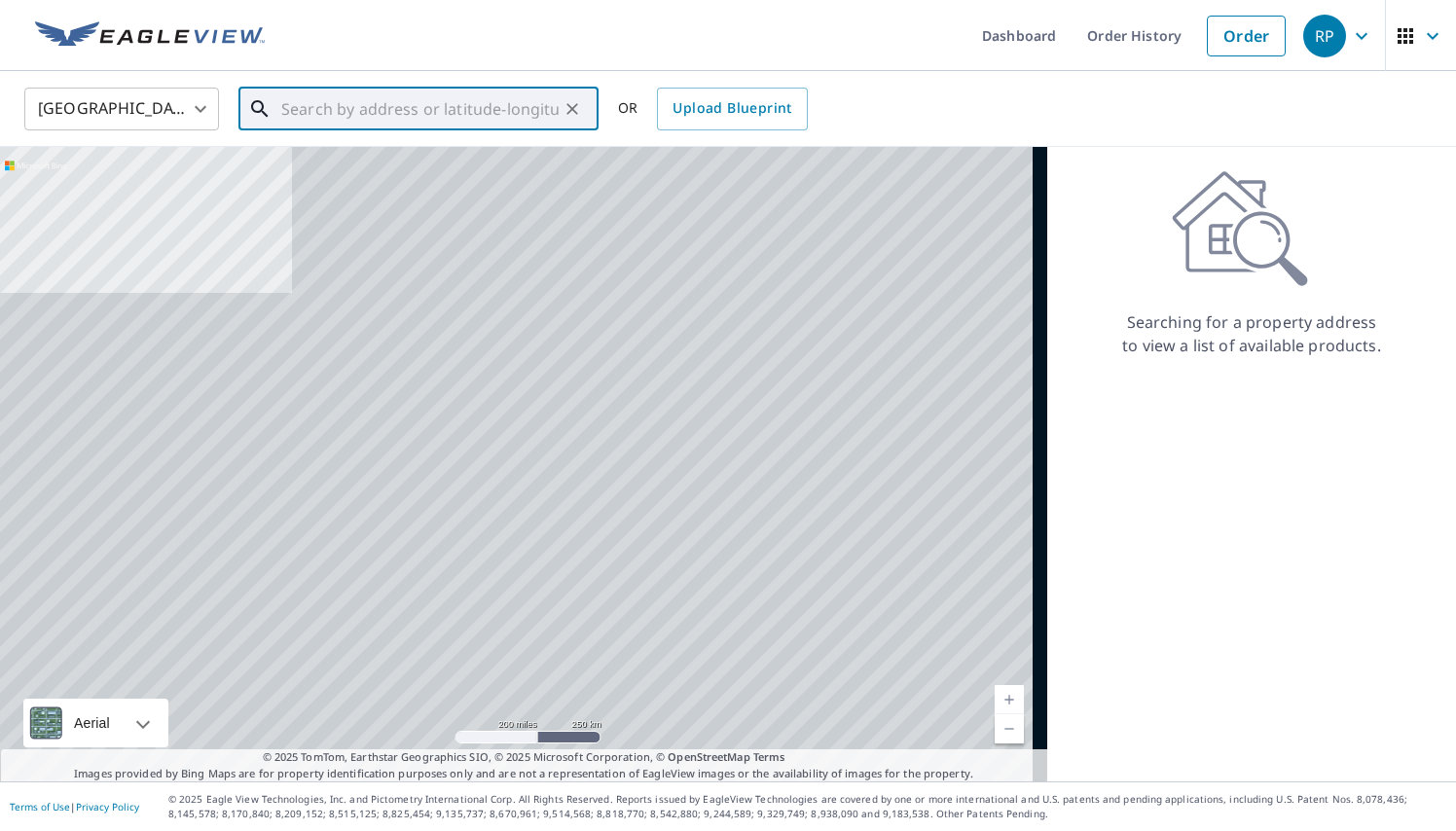
paste input "[STREET_ADDRESS]"
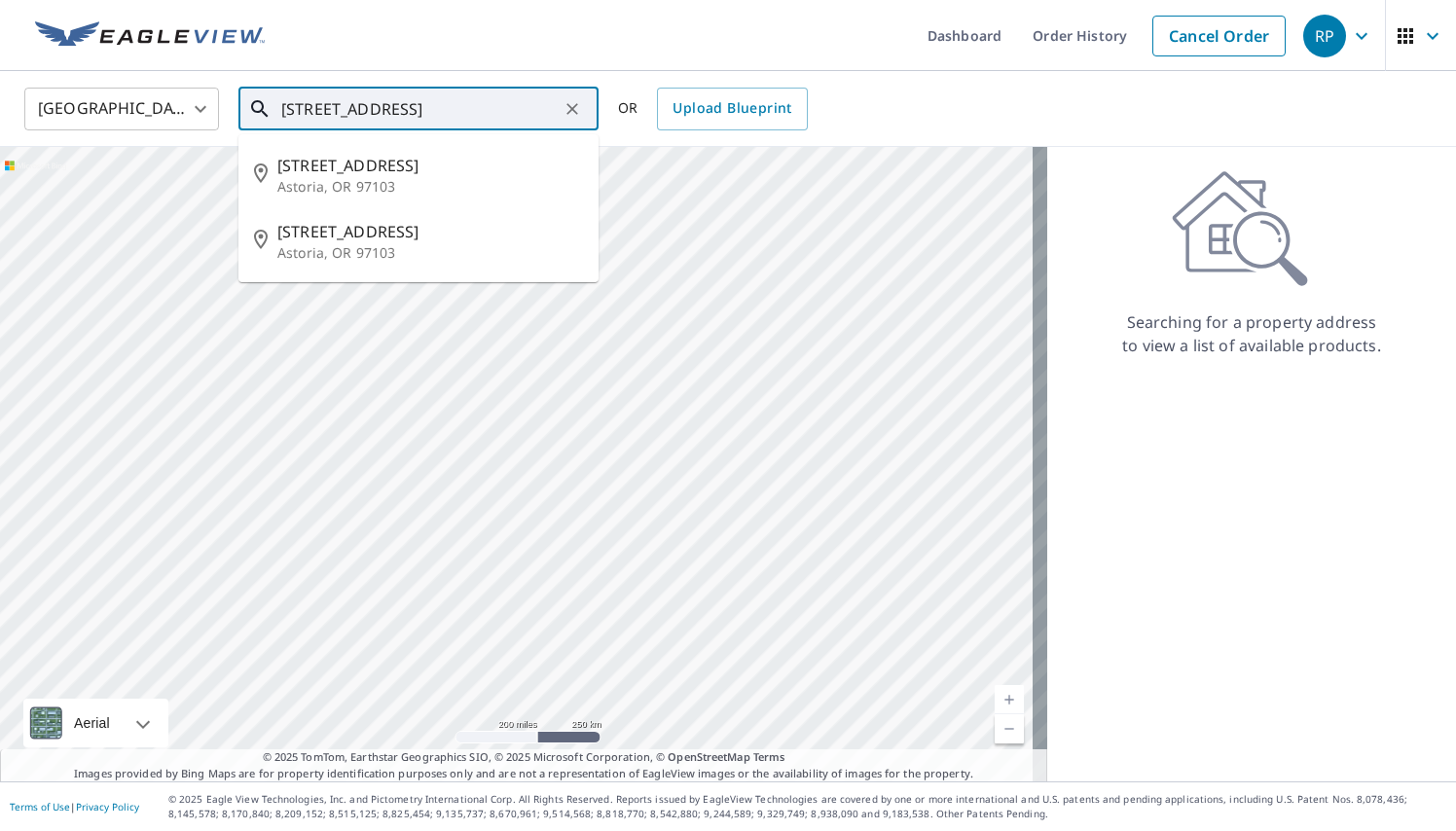
type input "[STREET_ADDRESS]"
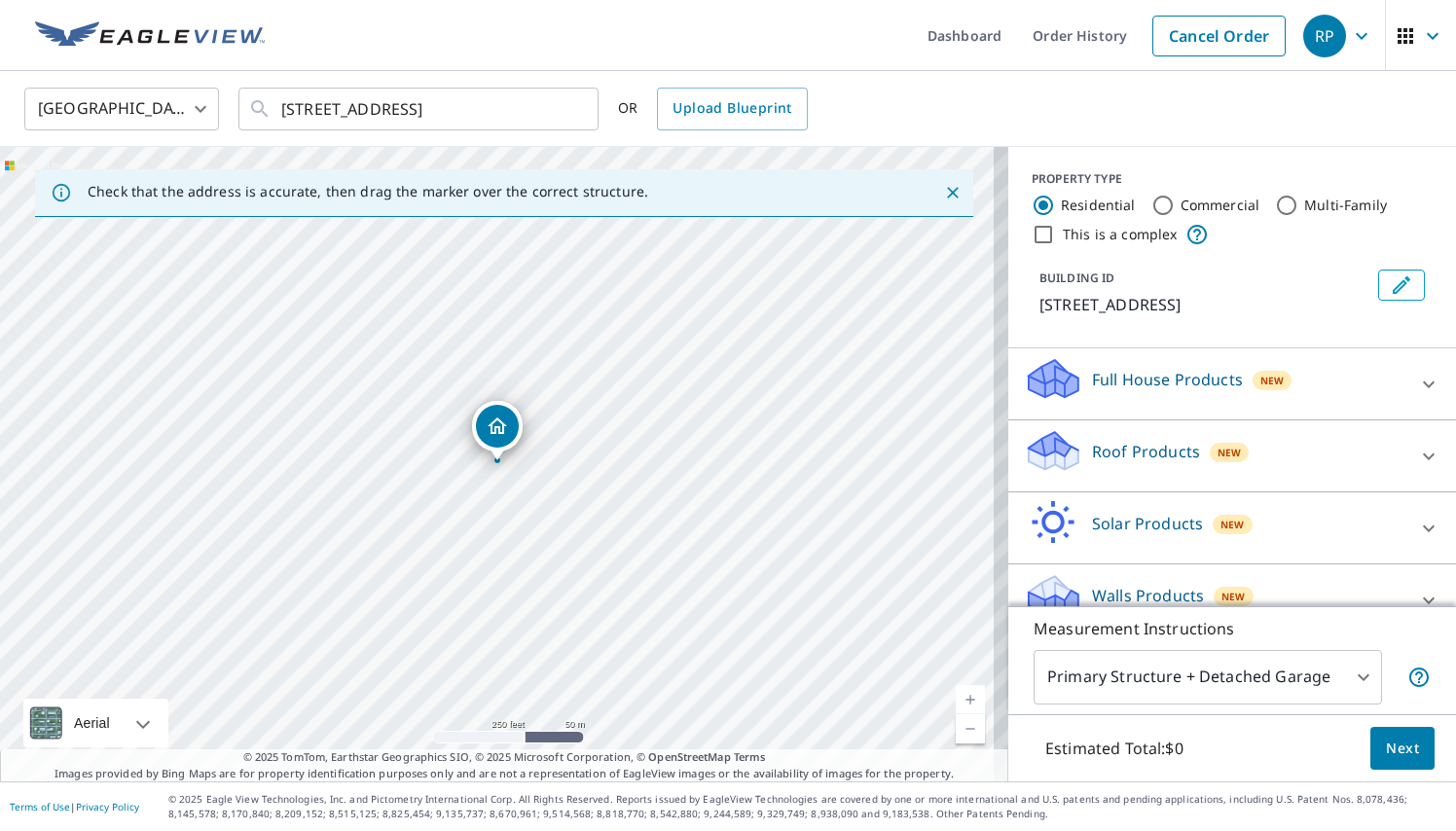
click at [959, 693] on link "Current Level 17, Zoom In" at bounding box center [970, 699] width 29 height 29
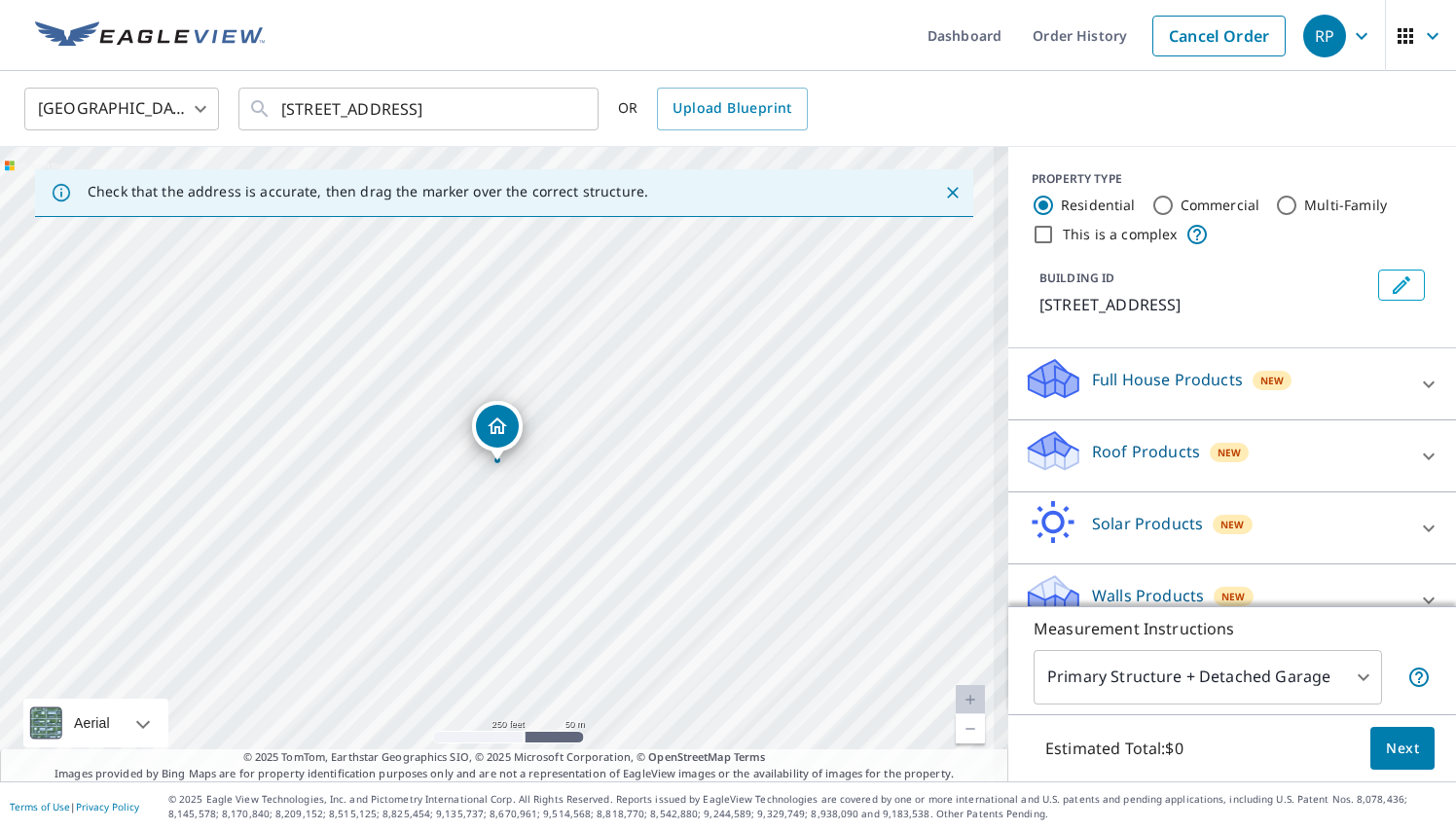
click at [959, 693] on link "Current Level 18.333882941864253, Zoom In Disabled" at bounding box center [970, 699] width 29 height 29
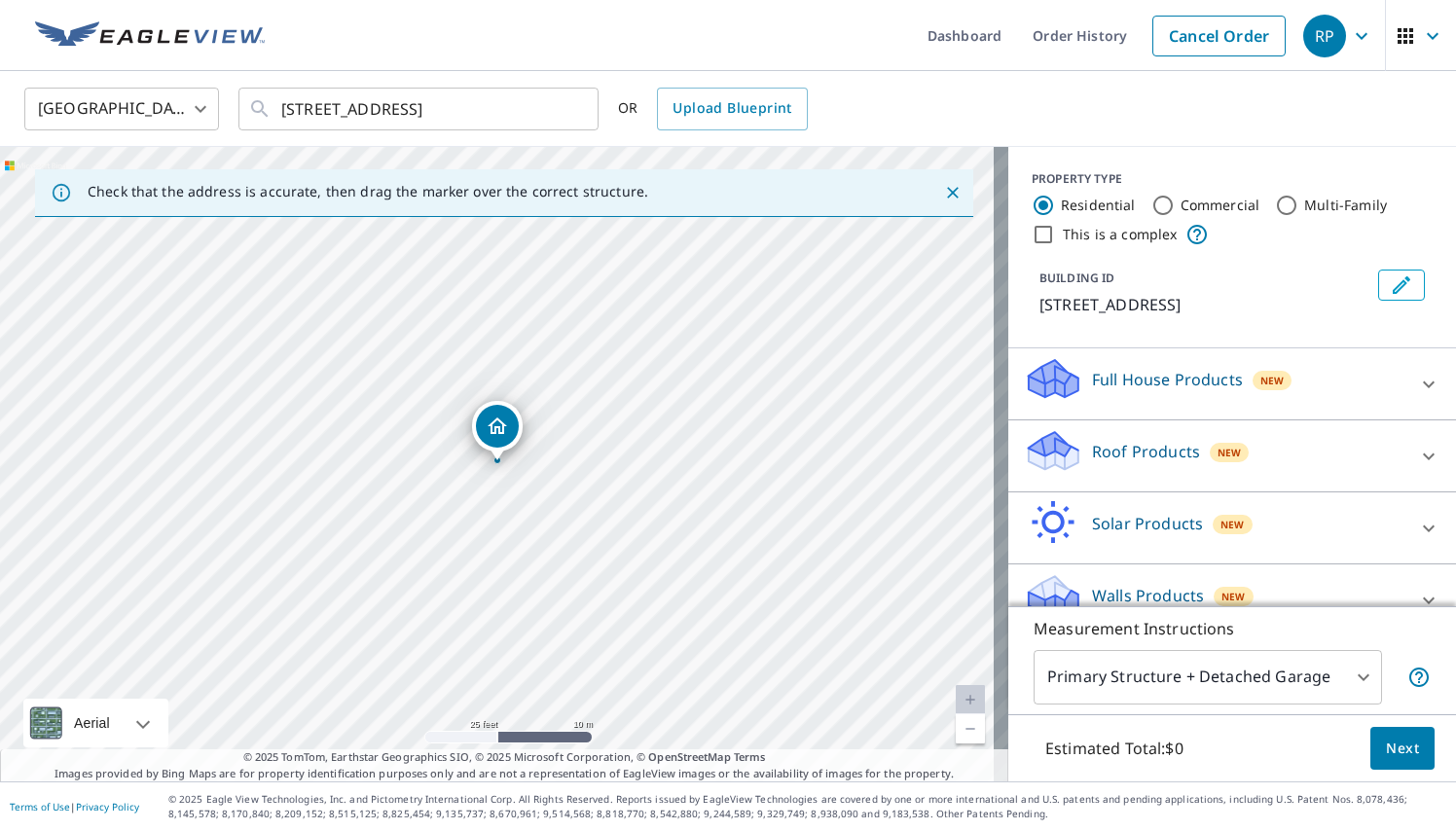
click at [1282, 454] on div "Roof Products New" at bounding box center [1214, 456] width 382 height 56
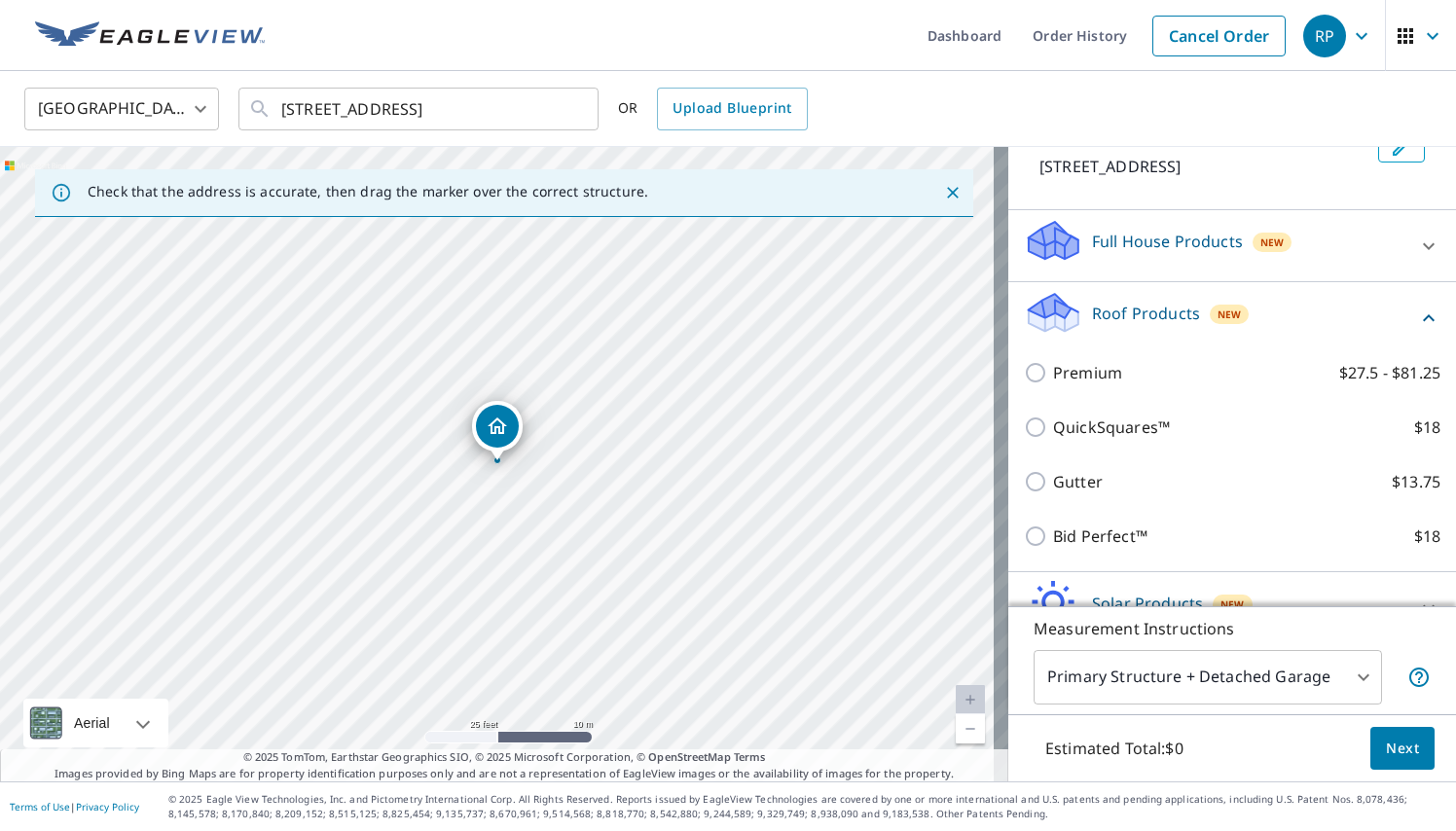
scroll to position [157, 0]
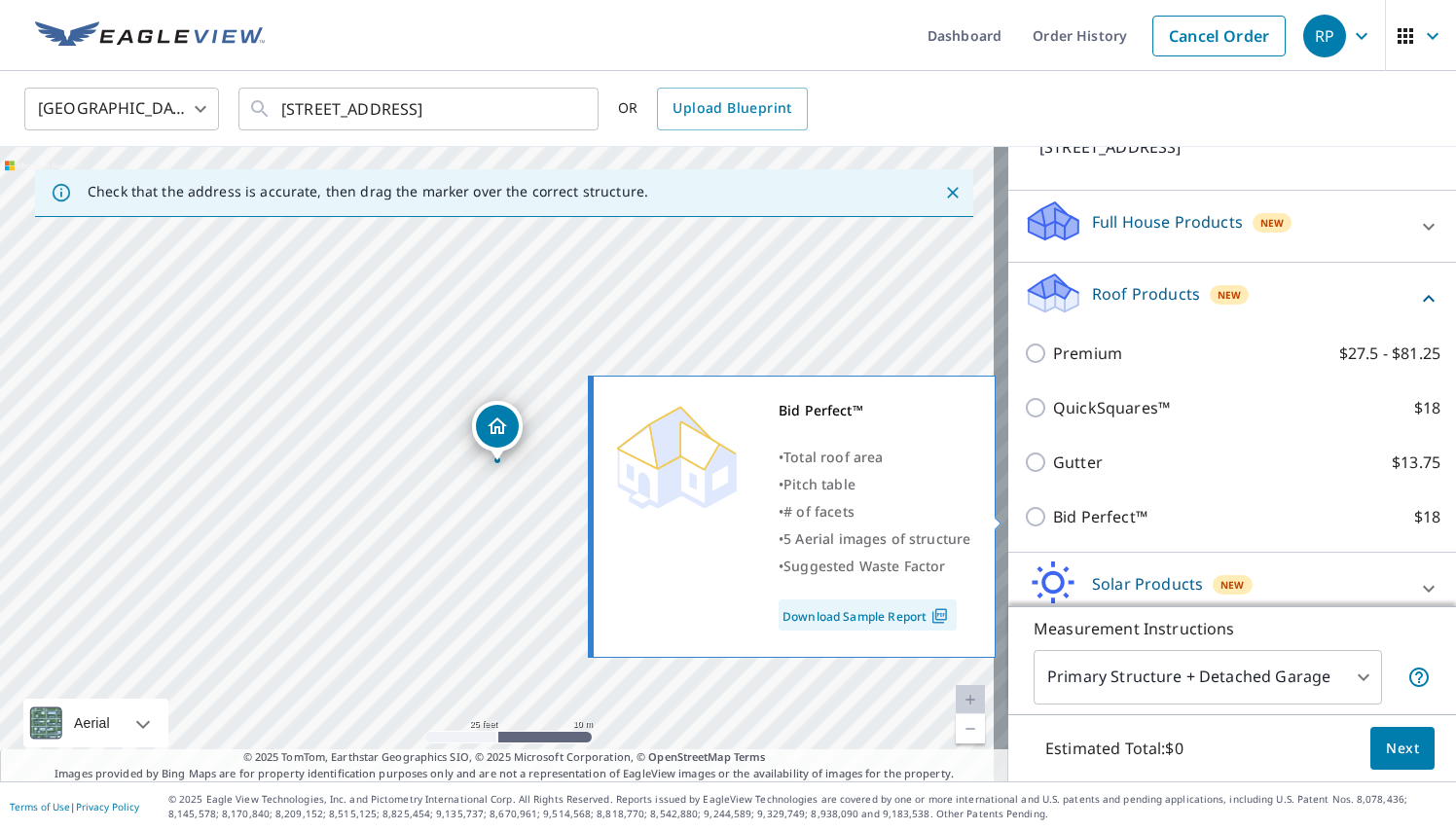
click at [1061, 518] on p "Bid Perfect™" at bounding box center [1100, 516] width 95 height 23
click at [1053, 518] on input "Bid Perfect™ $18" at bounding box center [1037, 516] width 29 height 23
checkbox input "true"
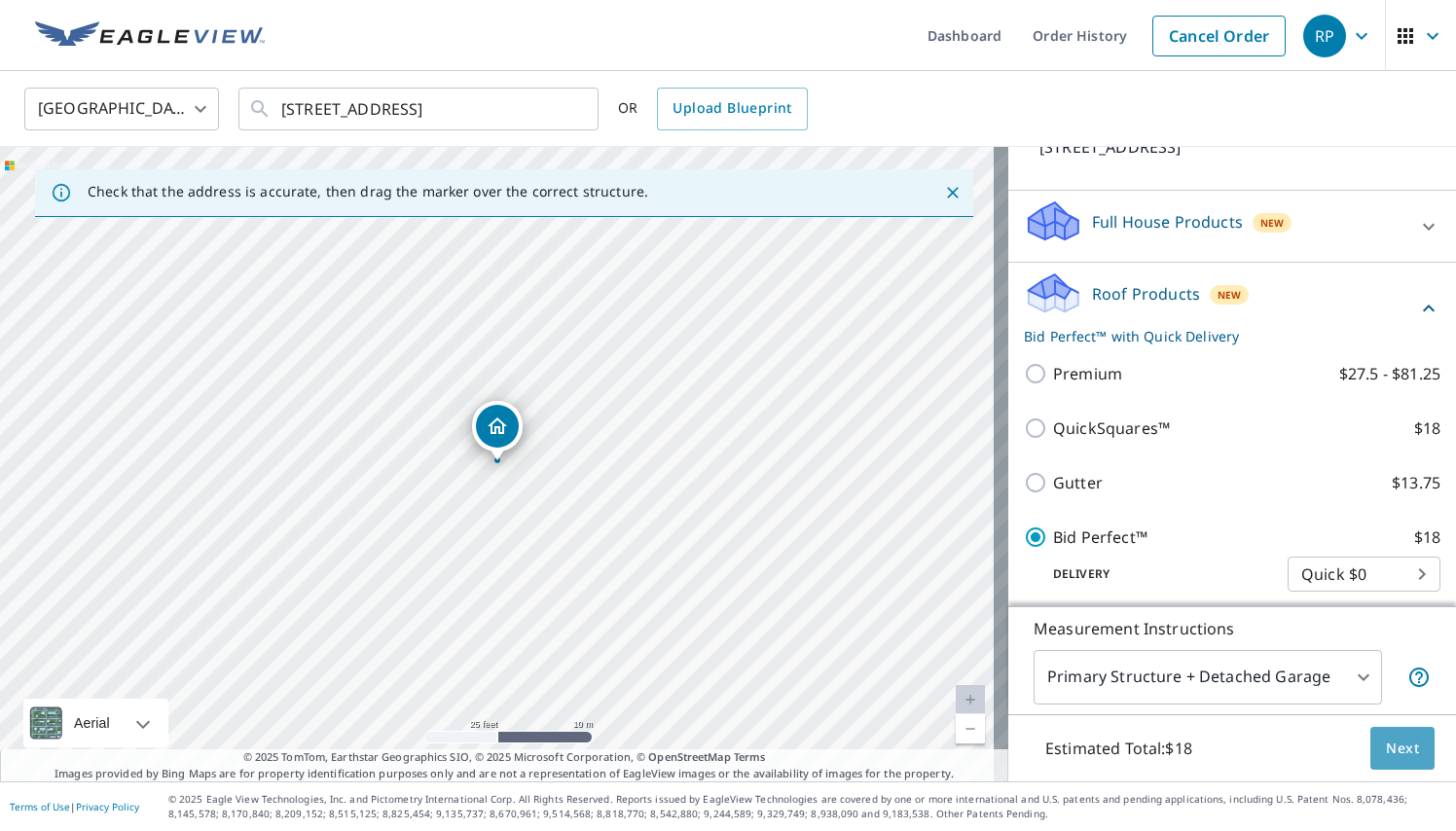
click at [1392, 743] on span "Next" at bounding box center [1402, 748] width 33 height 24
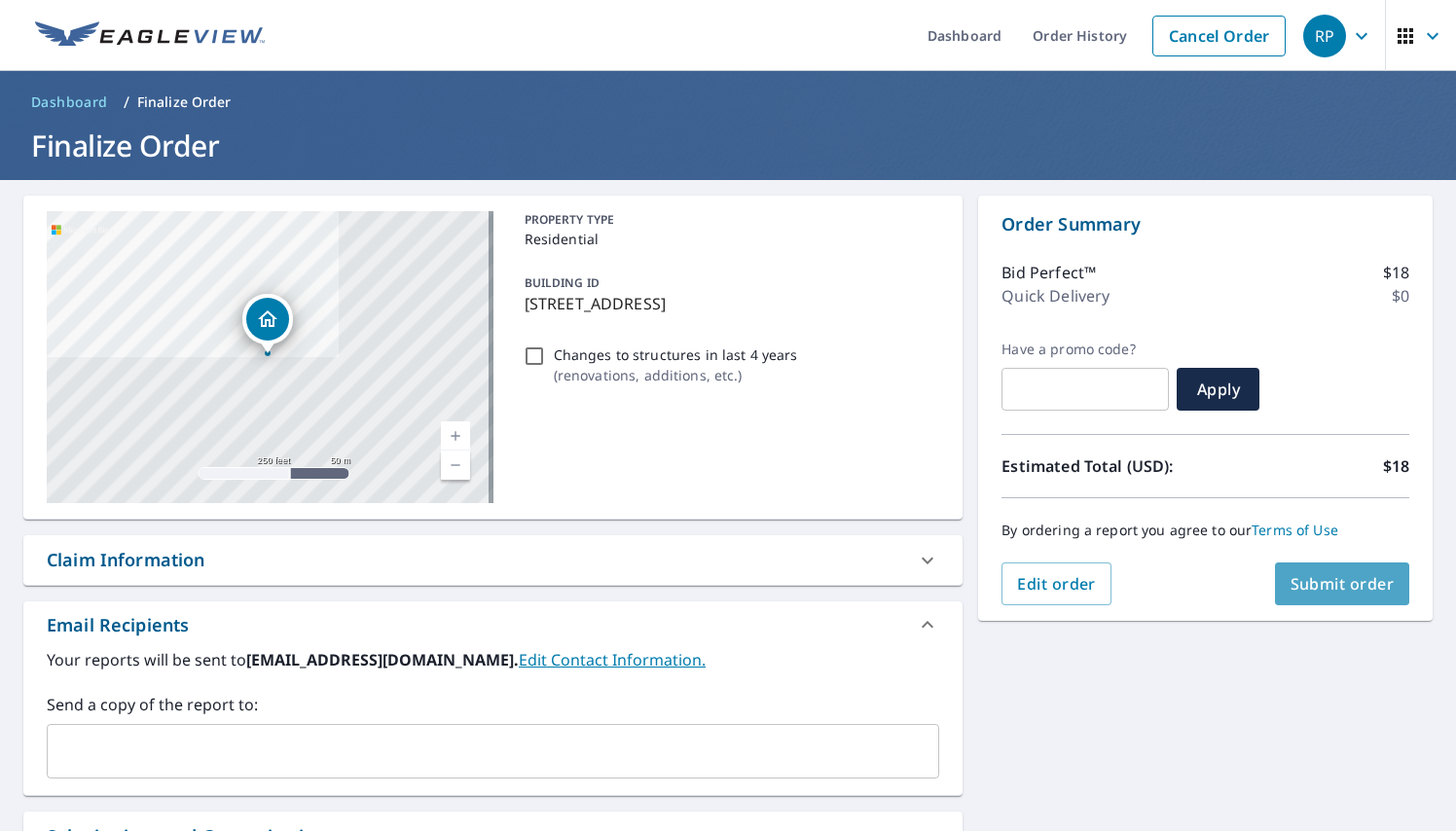
click at [1331, 596] on button "Submit order" at bounding box center [1342, 583] width 136 height 43
checkbox input "true"
